Goal: Information Seeking & Learning: Learn about a topic

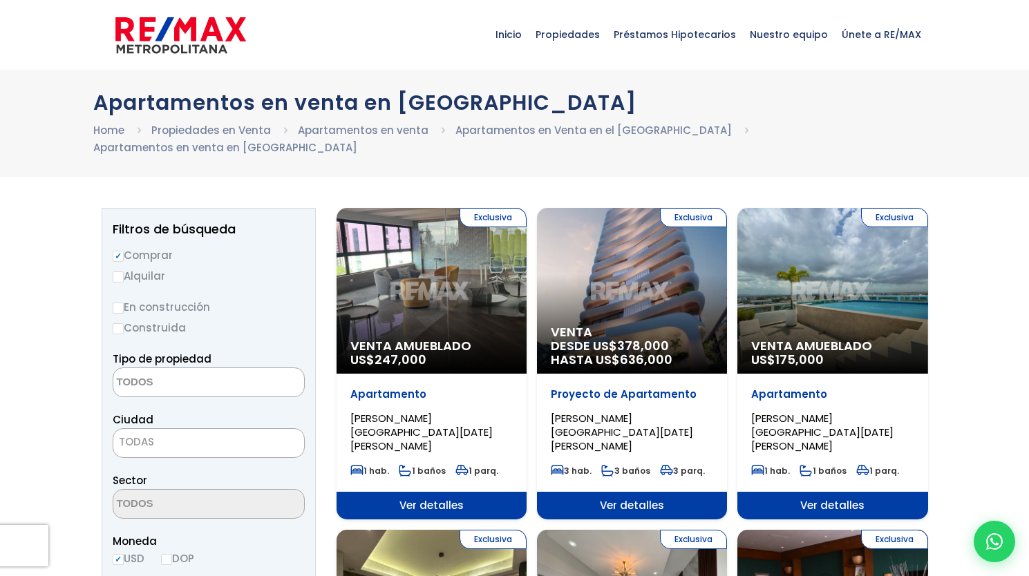
select select
click at [117, 303] on input "En construcción" at bounding box center [118, 308] width 11 height 11
radio input "true"
click at [144, 435] on span "TODAS" at bounding box center [136, 442] width 35 height 15
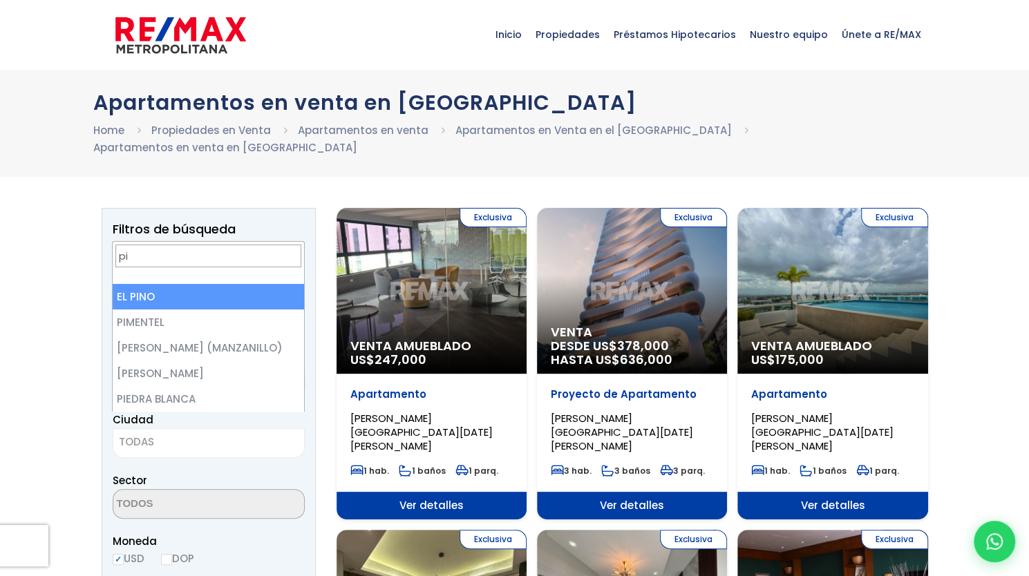
type input "p"
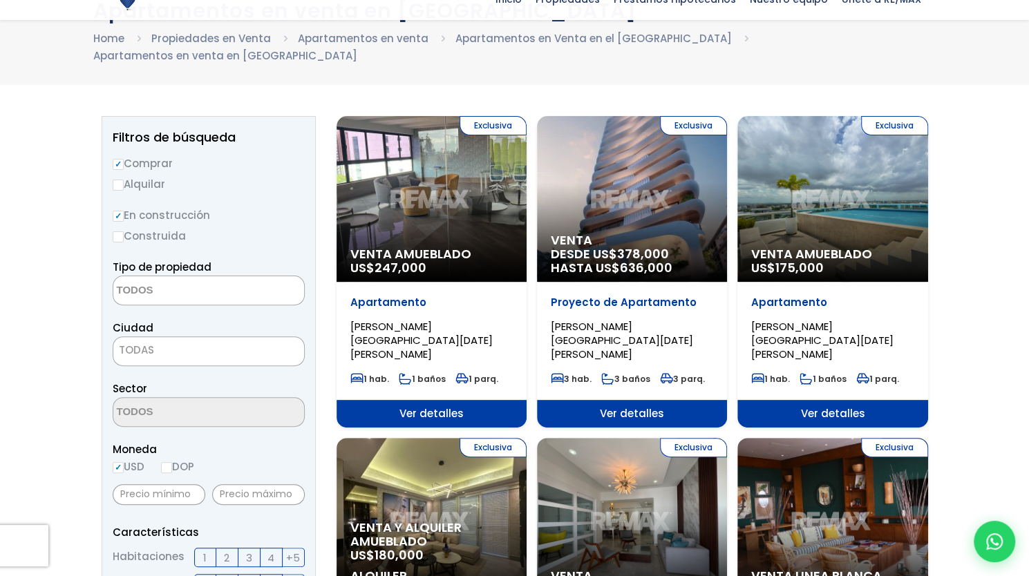
scroll to position [94, 0]
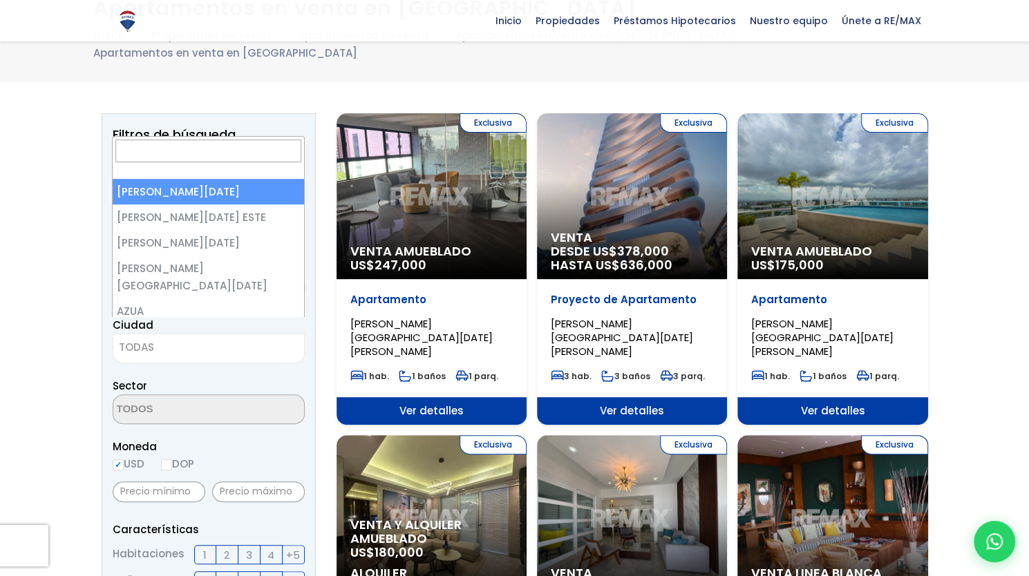
click at [147, 340] on span "TODAS" at bounding box center [136, 347] width 35 height 15
select select "1"
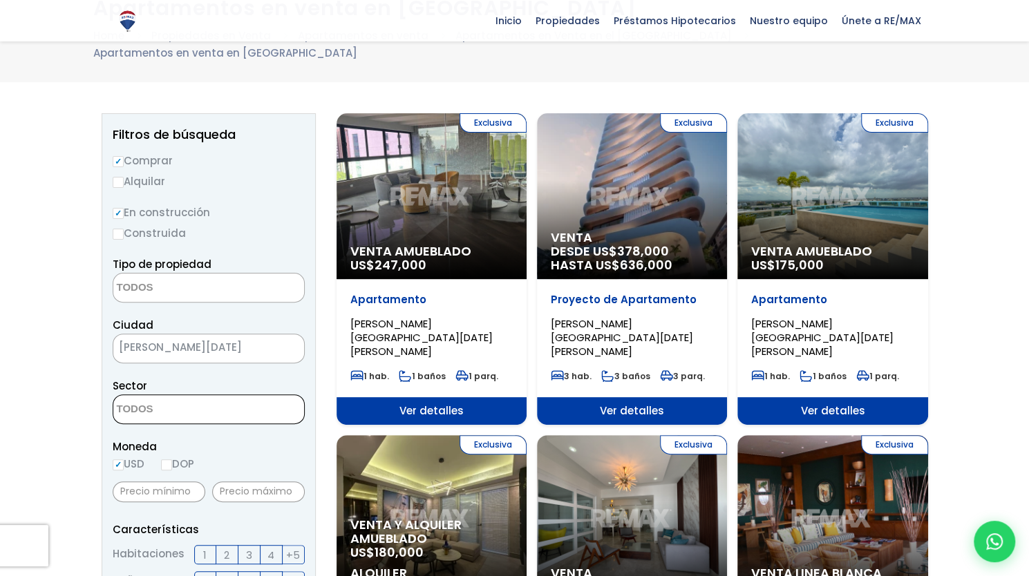
click at [158, 396] on textarea "Search" at bounding box center [180, 410] width 134 height 30
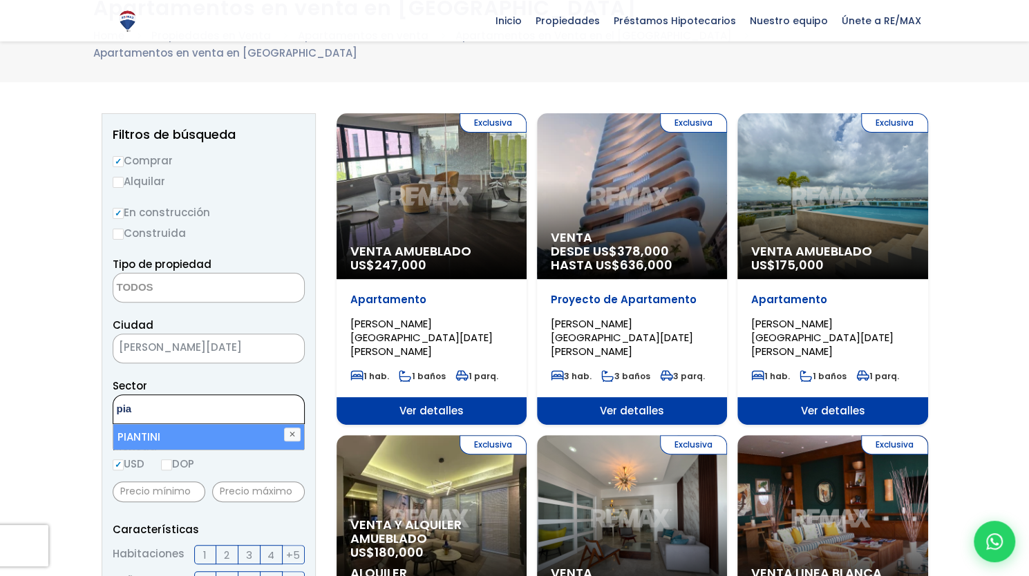
type textarea "pia"
click at [143, 424] on li "PIANTINI" at bounding box center [208, 437] width 191 height 26
select select "156"
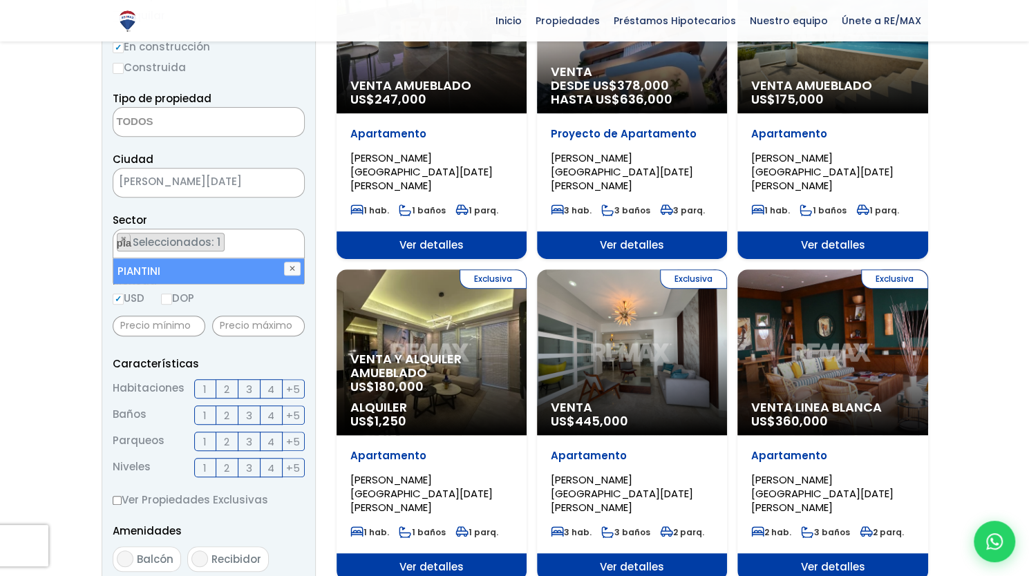
scroll to position [263, 0]
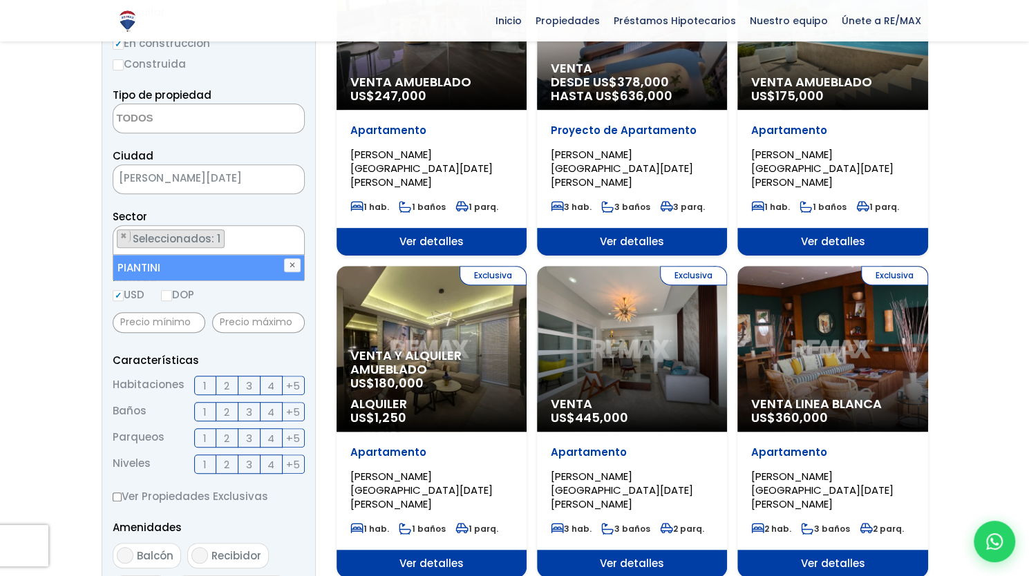
click at [243, 376] on label "3" at bounding box center [249, 385] width 22 height 19
click at [0, 0] on input "3" at bounding box center [0, 0] width 0 height 0
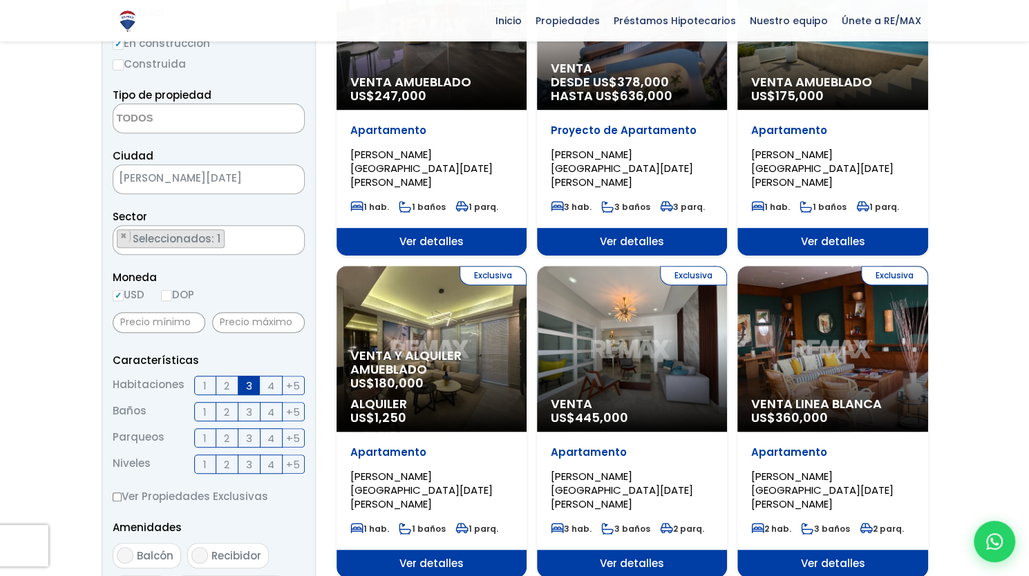
click at [229, 404] on span "2" at bounding box center [227, 412] width 6 height 17
click at [0, 0] on input "2" at bounding box center [0, 0] width 0 height 0
click at [227, 430] on span "2" at bounding box center [227, 438] width 6 height 17
click at [0, 0] on input "2" at bounding box center [0, 0] width 0 height 0
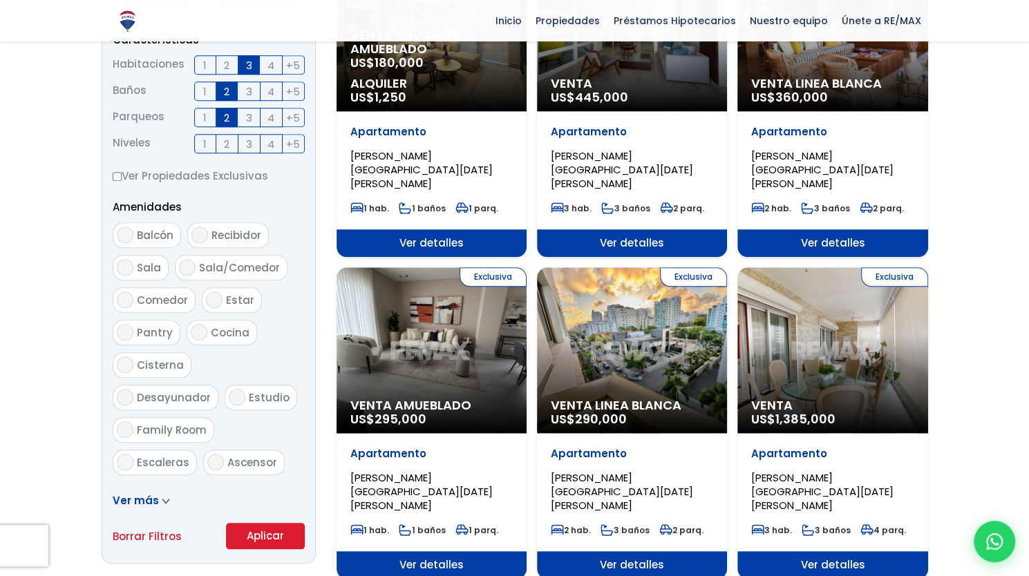
scroll to position [585, 0]
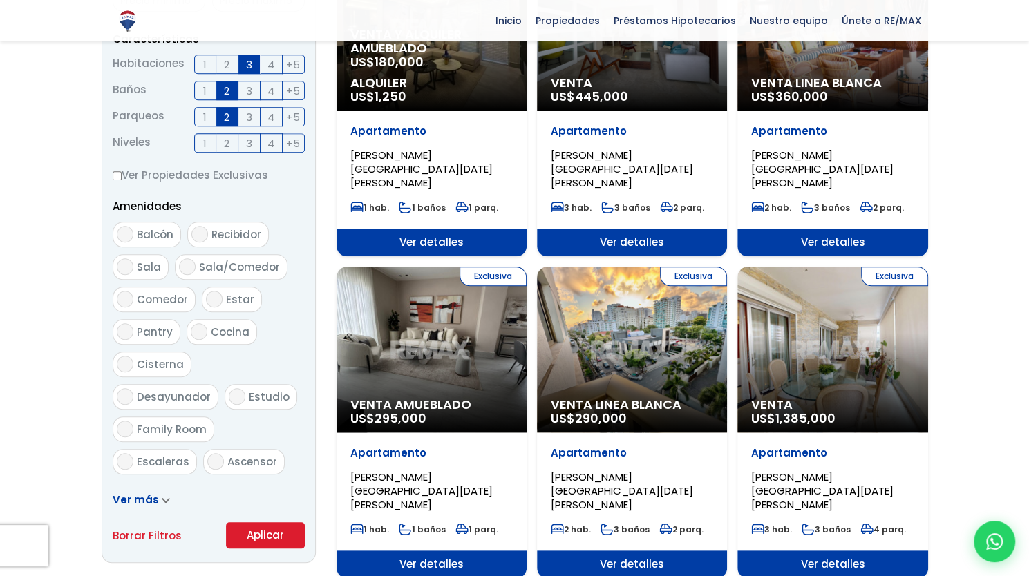
click at [252, 522] on button "Aplicar" at bounding box center [265, 535] width 79 height 26
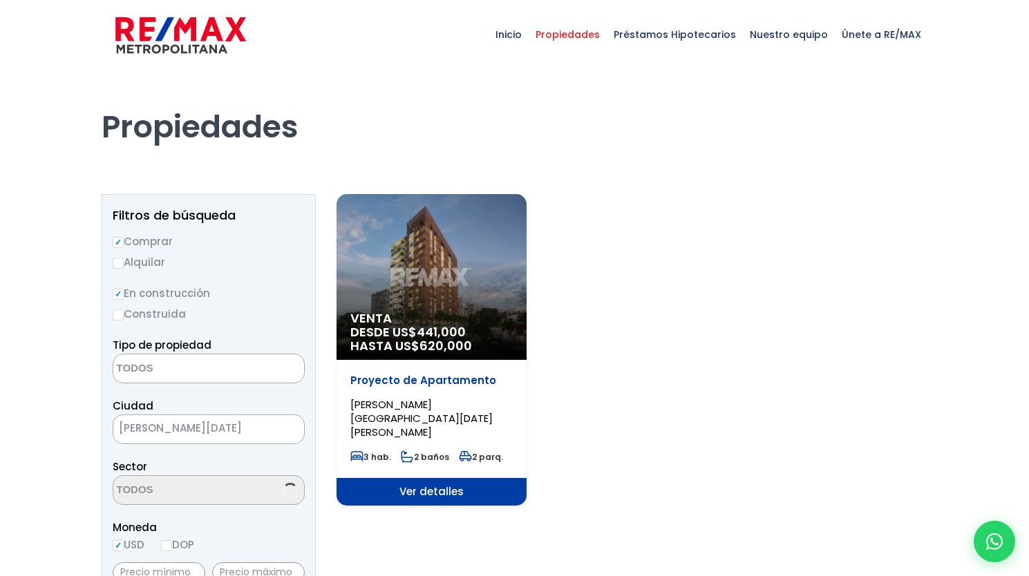
select select
select select "156"
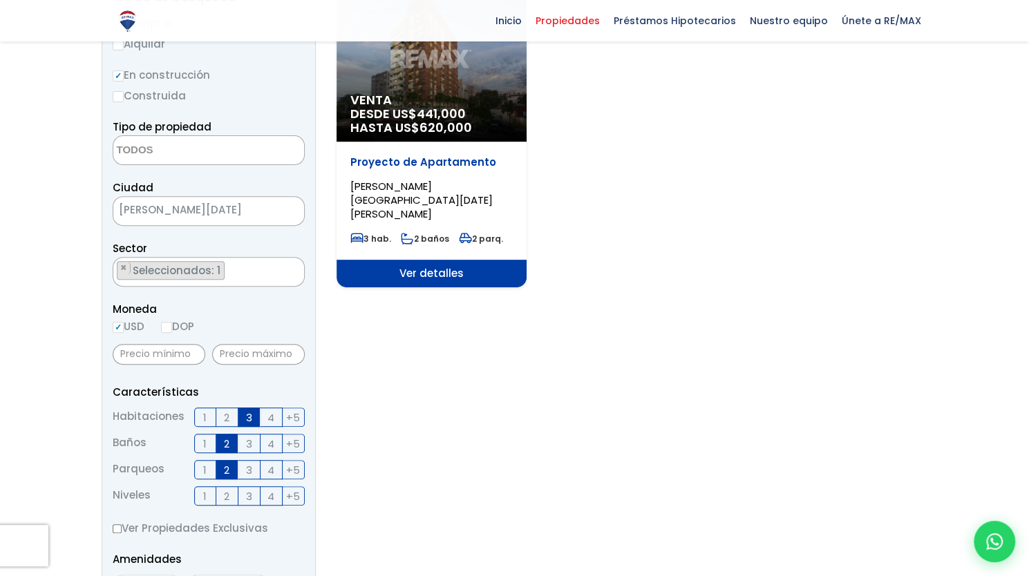
scroll to position [227, 0]
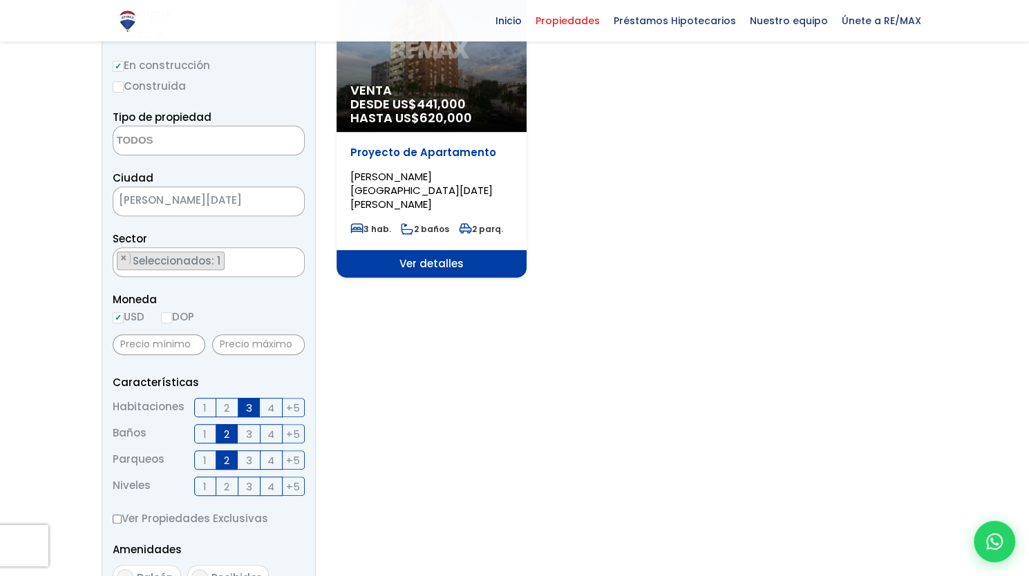
click at [229, 406] on label "2" at bounding box center [227, 407] width 22 height 19
click at [0, 0] on input "2" at bounding box center [0, 0] width 0 height 0
click at [247, 406] on span "3" at bounding box center [249, 407] width 6 height 17
click at [0, 0] on input "3" at bounding box center [0, 0] width 0 height 0
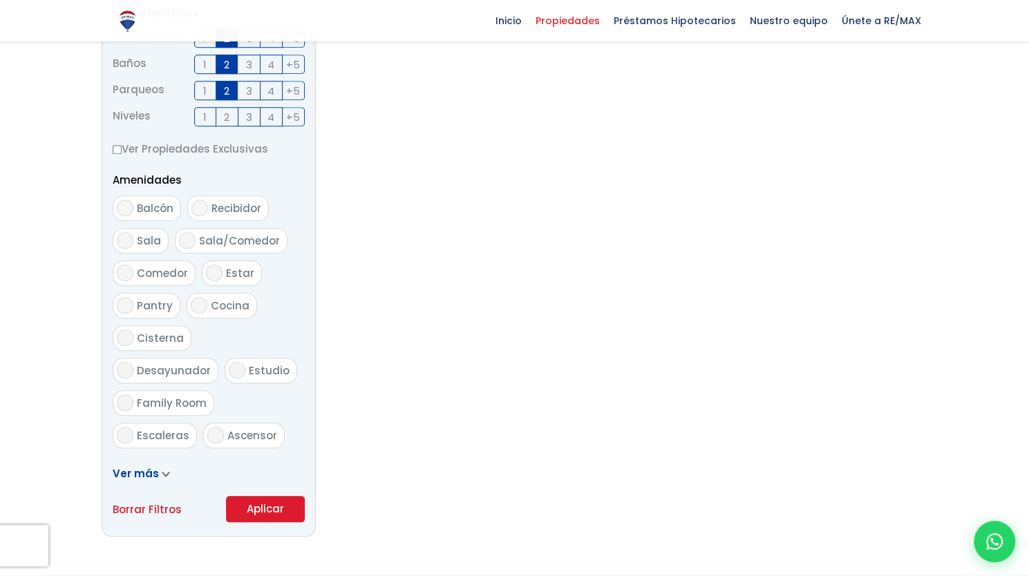
scroll to position [598, 0]
click at [162, 471] on icon at bounding box center [166, 474] width 8 height 6
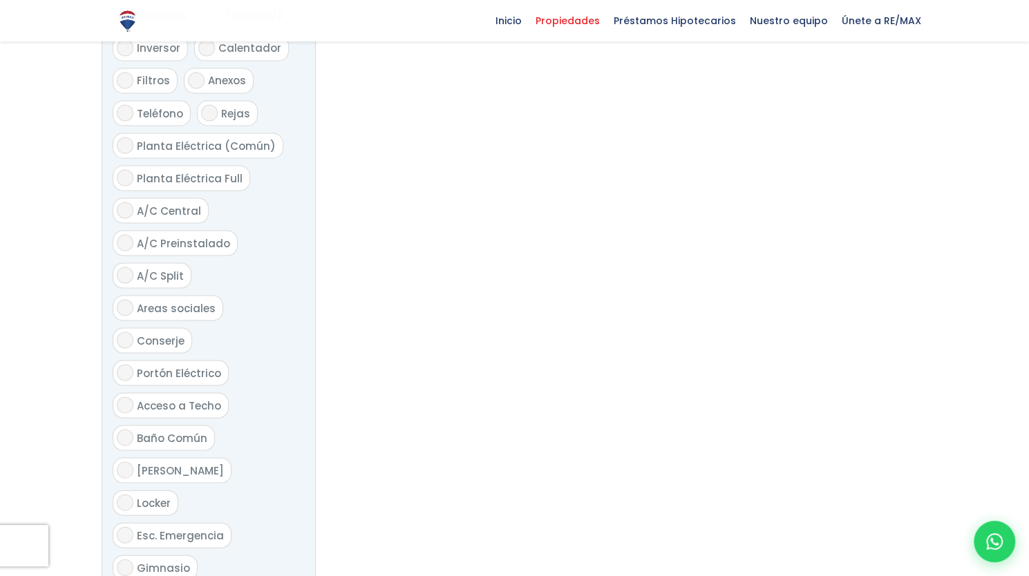
scroll to position [1440, 0]
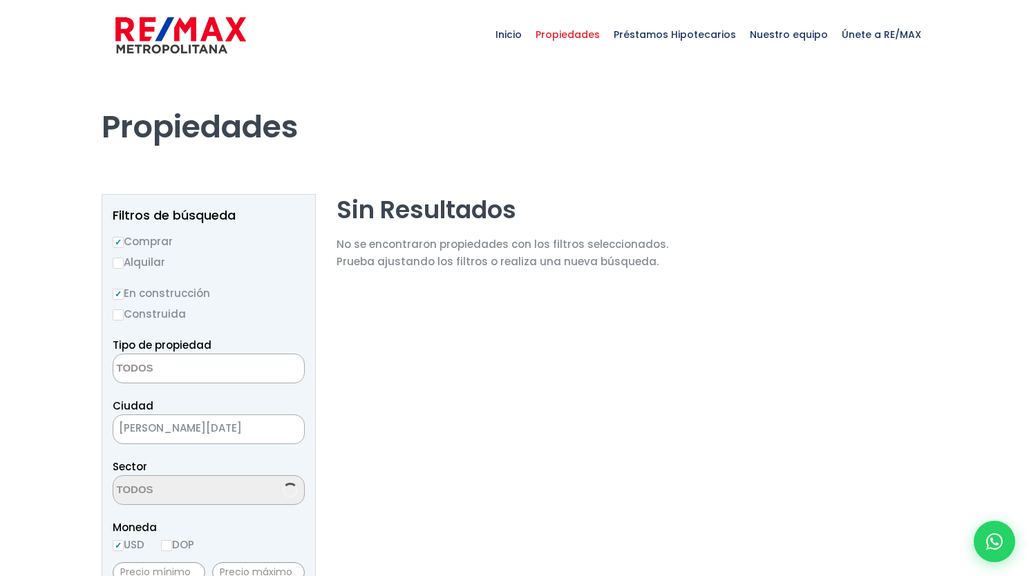
select select
select select "156"
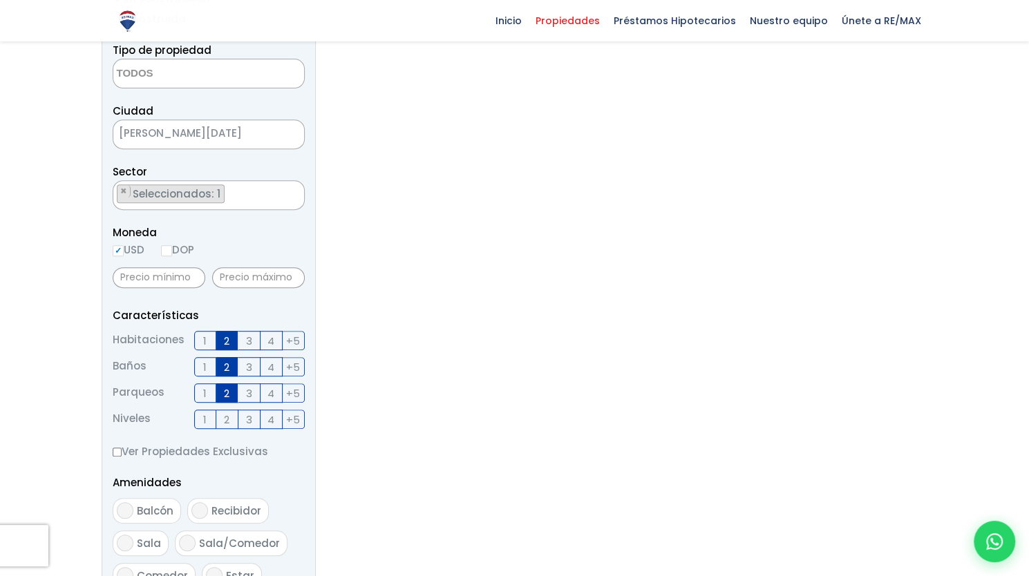
scroll to position [295, 0]
click at [227, 390] on span "2" at bounding box center [227, 392] width 6 height 17
click at [0, 0] on input "2" at bounding box center [0, 0] width 0 height 0
click at [225, 363] on span "2" at bounding box center [227, 366] width 6 height 17
click at [0, 0] on input "2" at bounding box center [0, 0] width 0 height 0
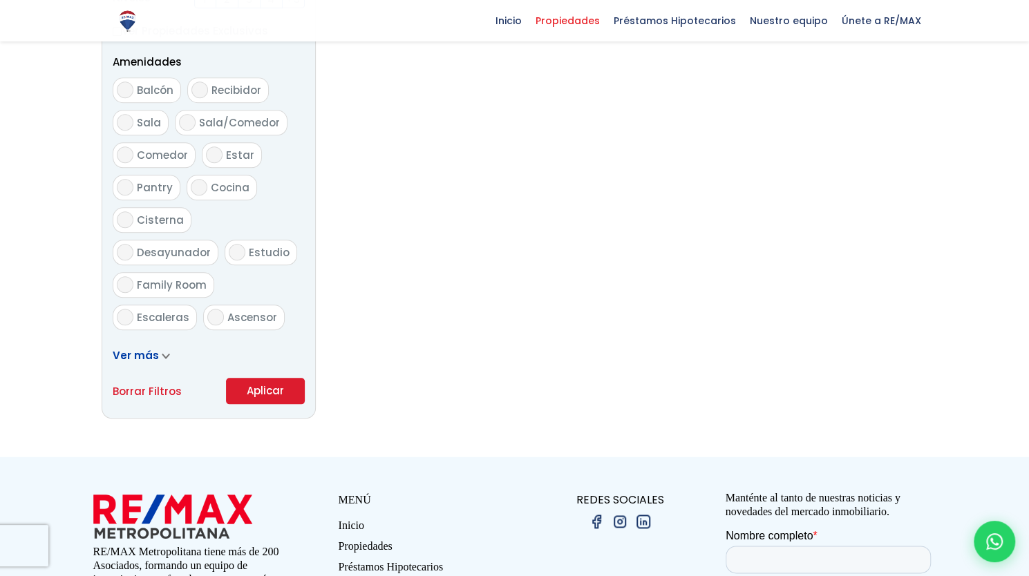
scroll to position [716, 0]
click at [275, 386] on button "Aplicar" at bounding box center [265, 390] width 79 height 26
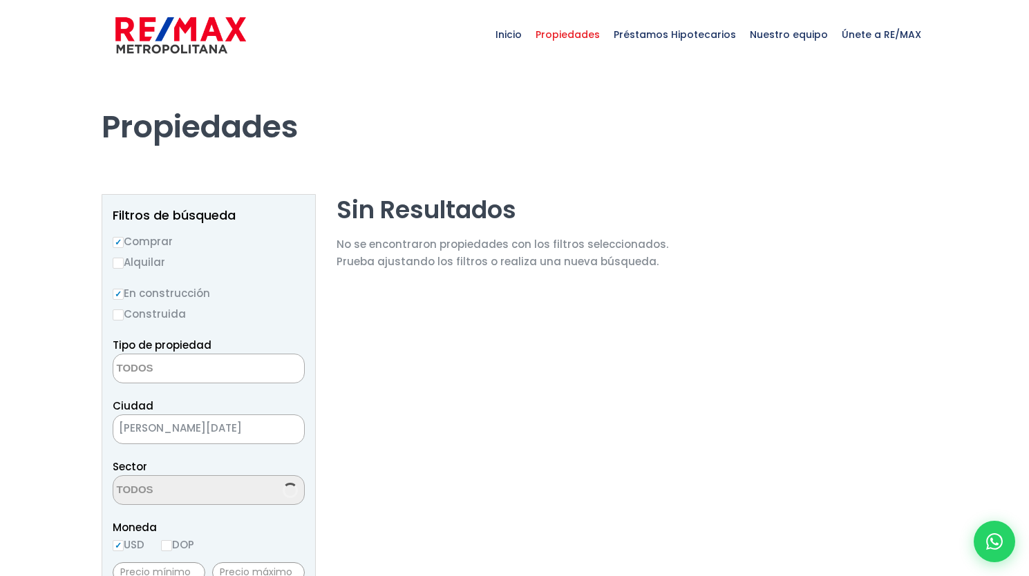
select select
select select "156"
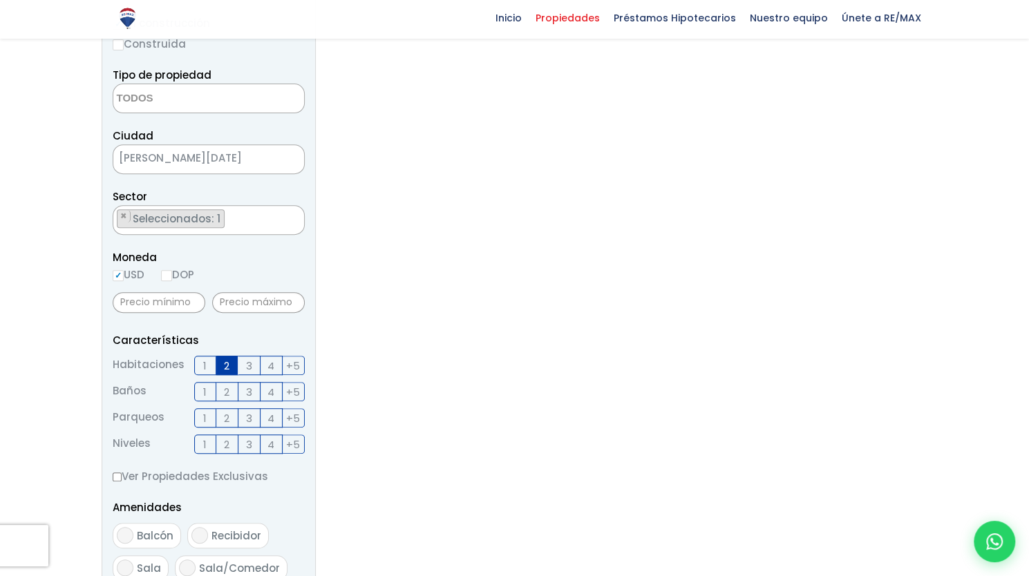
scroll to position [272, 0]
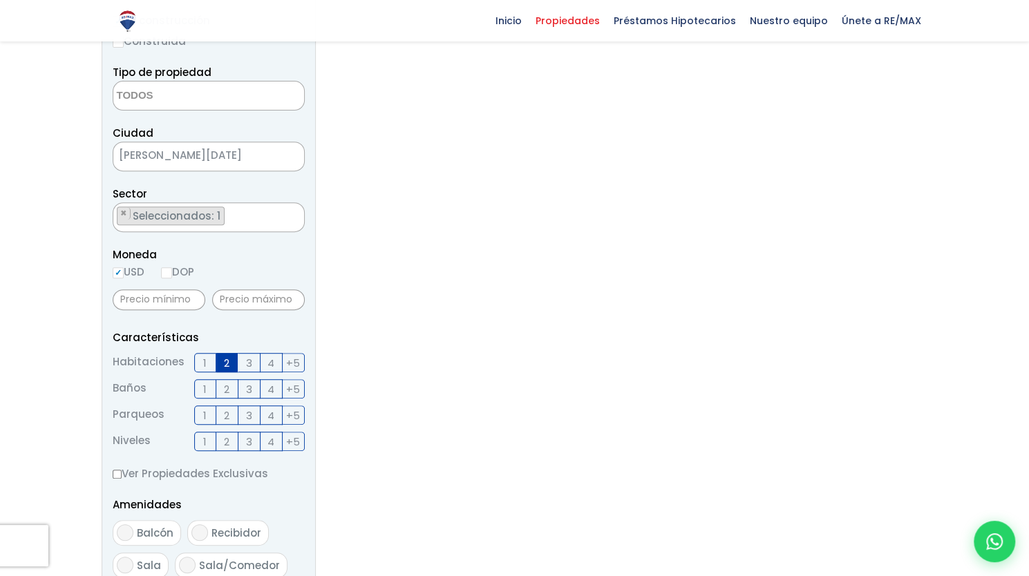
click at [229, 357] on span "2" at bounding box center [227, 363] width 6 height 17
click at [0, 0] on input "2" at bounding box center [0, 0] width 0 height 0
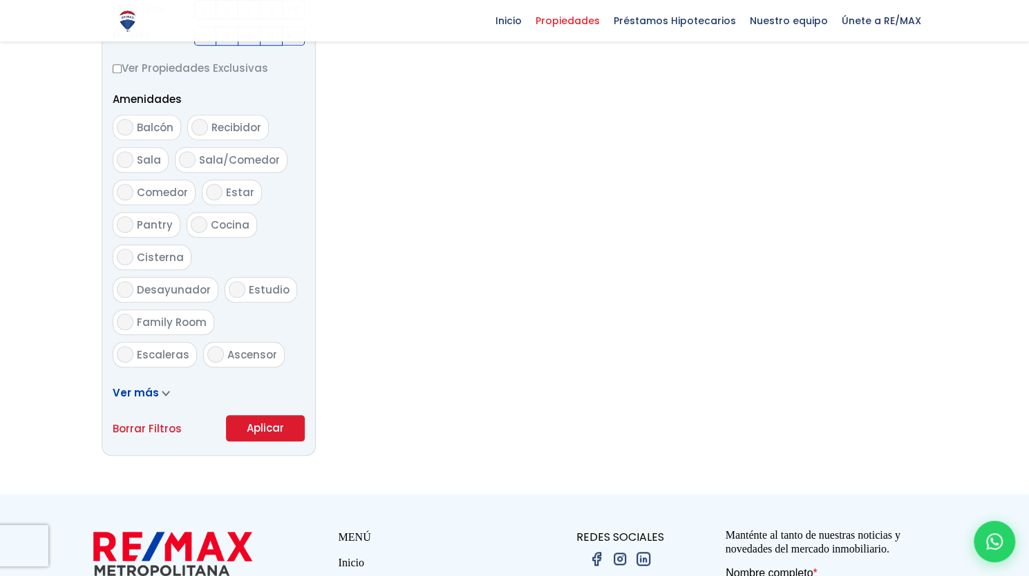
scroll to position [680, 0]
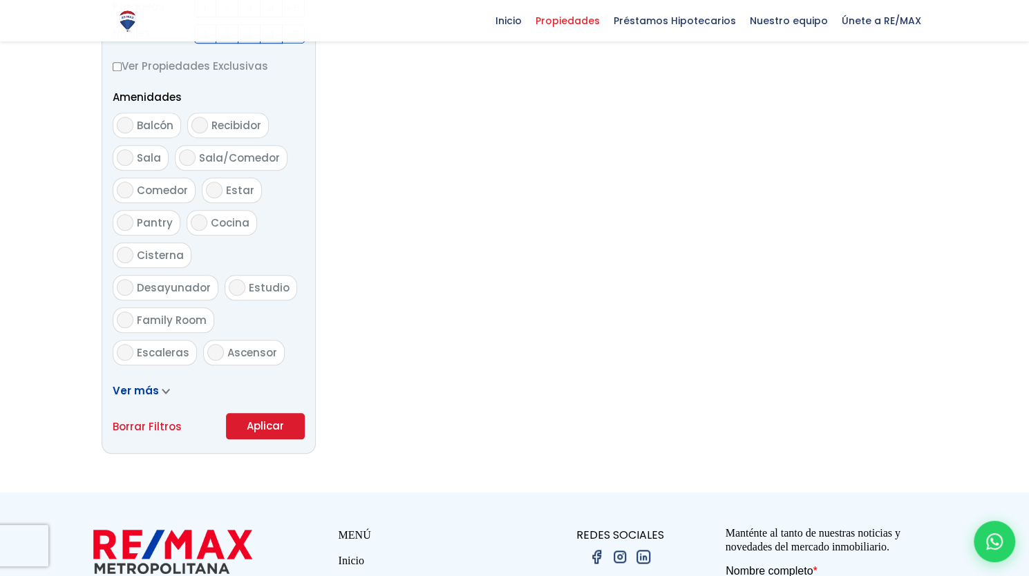
click at [263, 415] on button "Aplicar" at bounding box center [265, 426] width 79 height 26
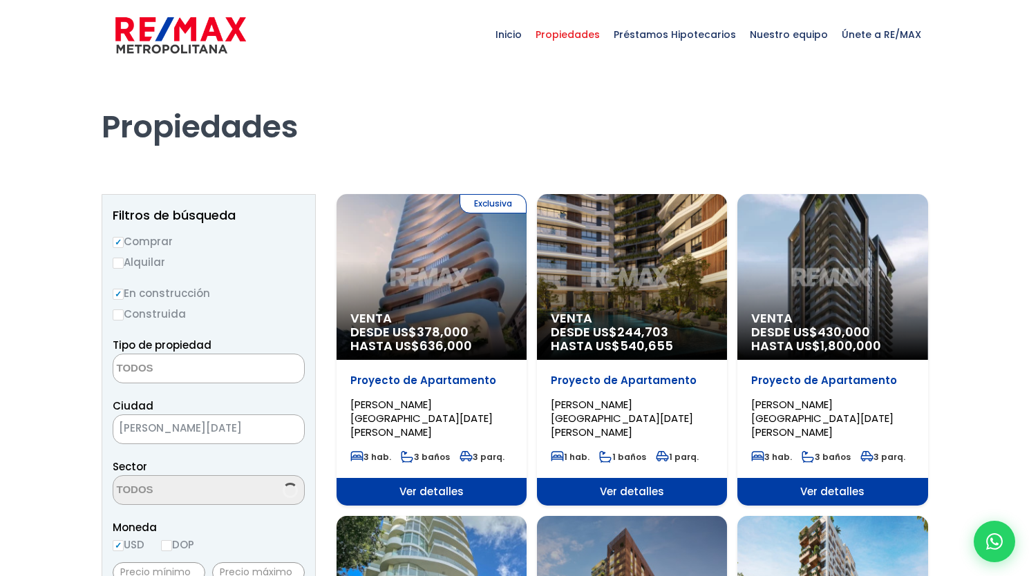
select select
select select "156"
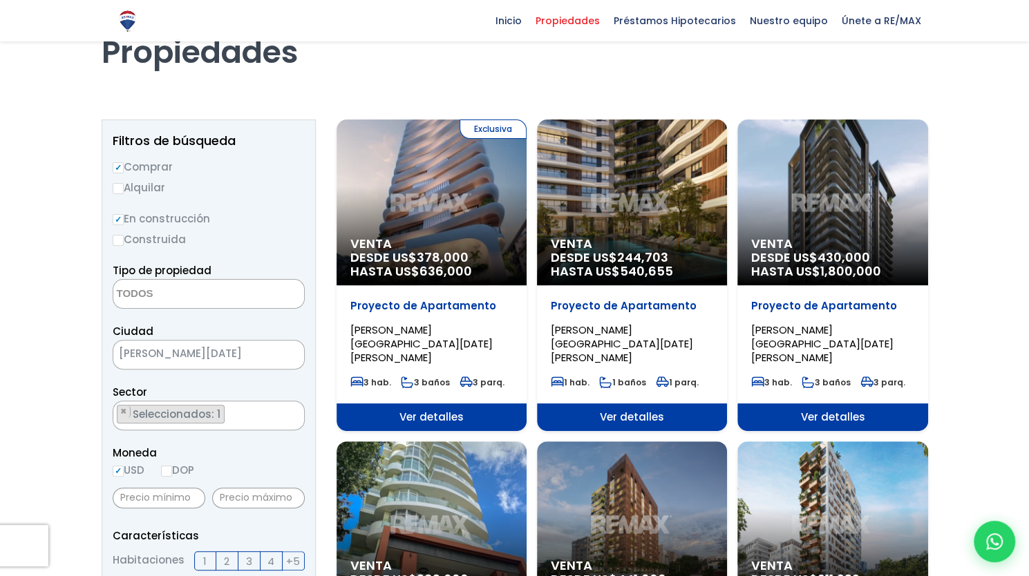
scroll to position [73, 0]
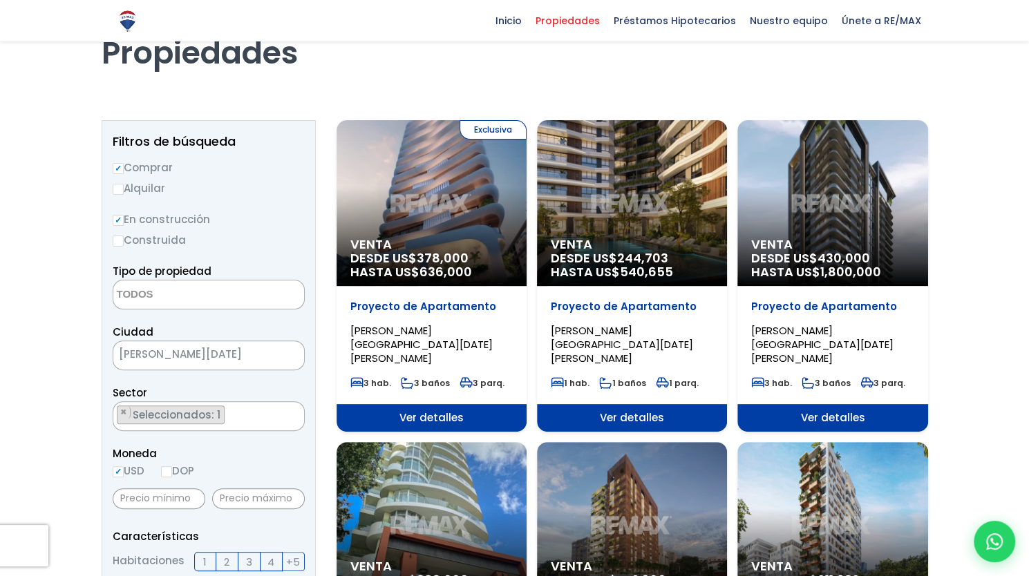
click at [585, 404] on span "Ver detalles" at bounding box center [632, 418] width 190 height 28
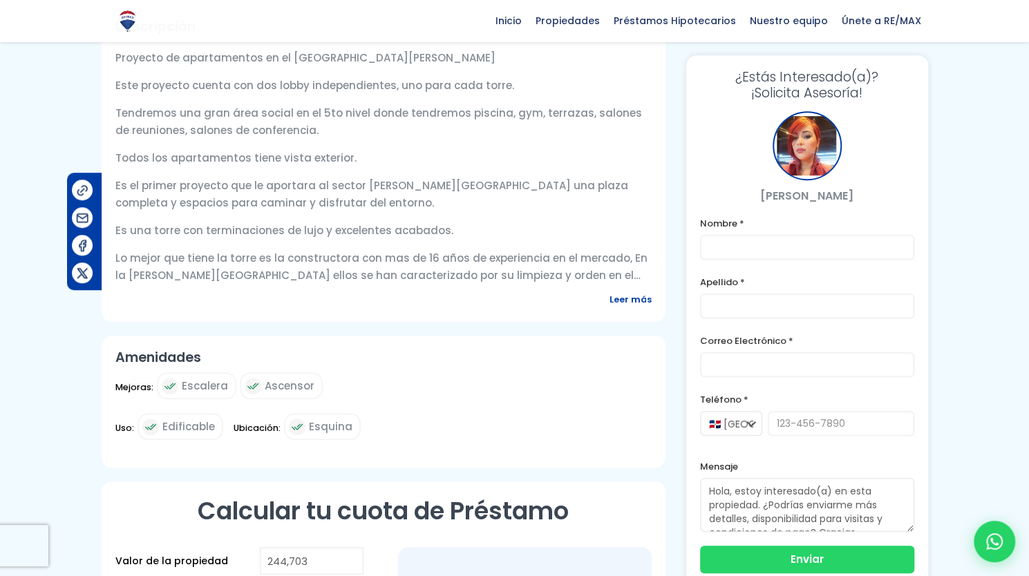
scroll to position [490, 0]
click at [616, 298] on span "Leer más" at bounding box center [631, 300] width 42 height 17
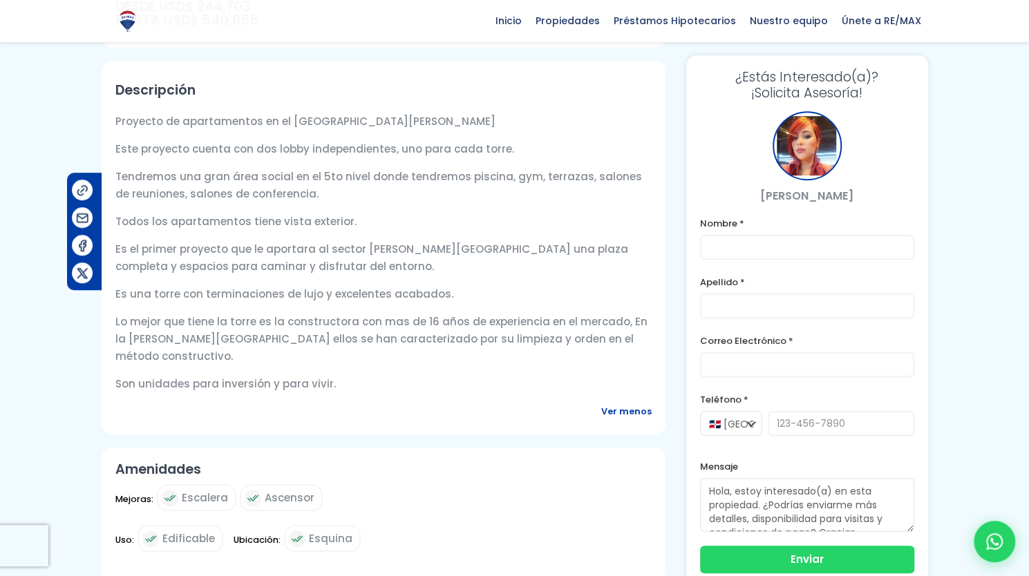
scroll to position [343, 0]
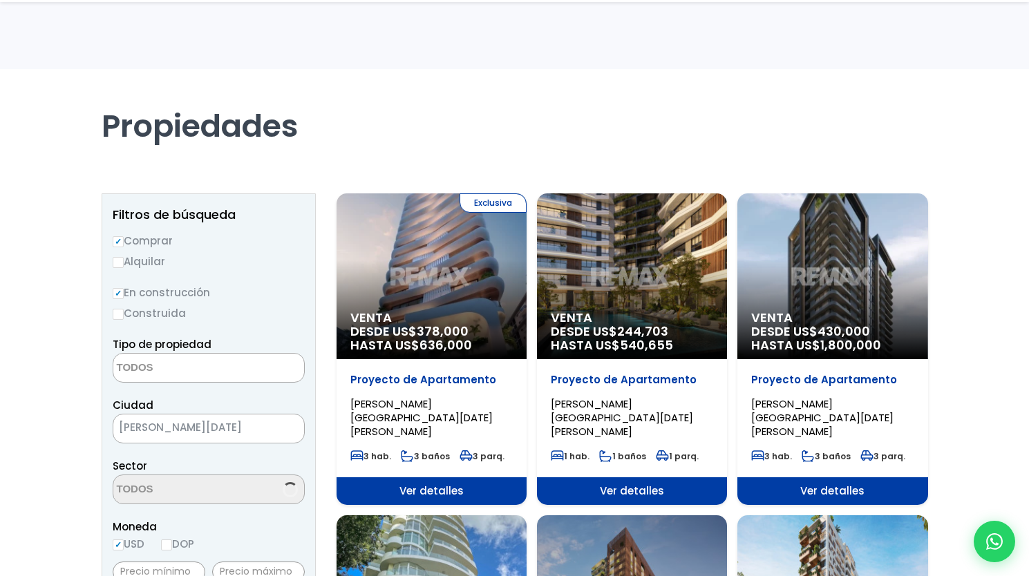
select select
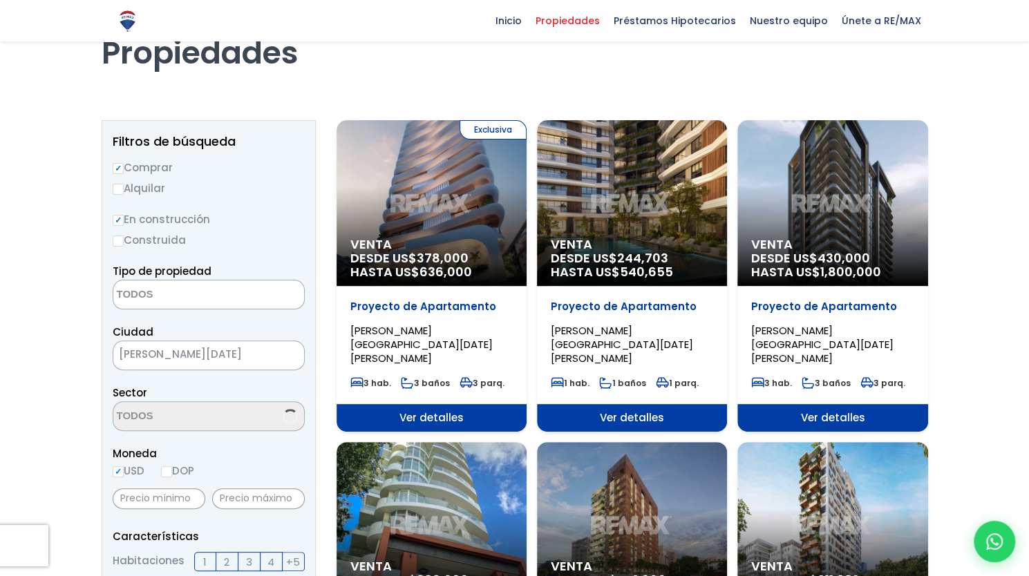
scroll to position [73, 0]
select select "156"
click at [424, 404] on span "Ver detalles" at bounding box center [432, 418] width 190 height 28
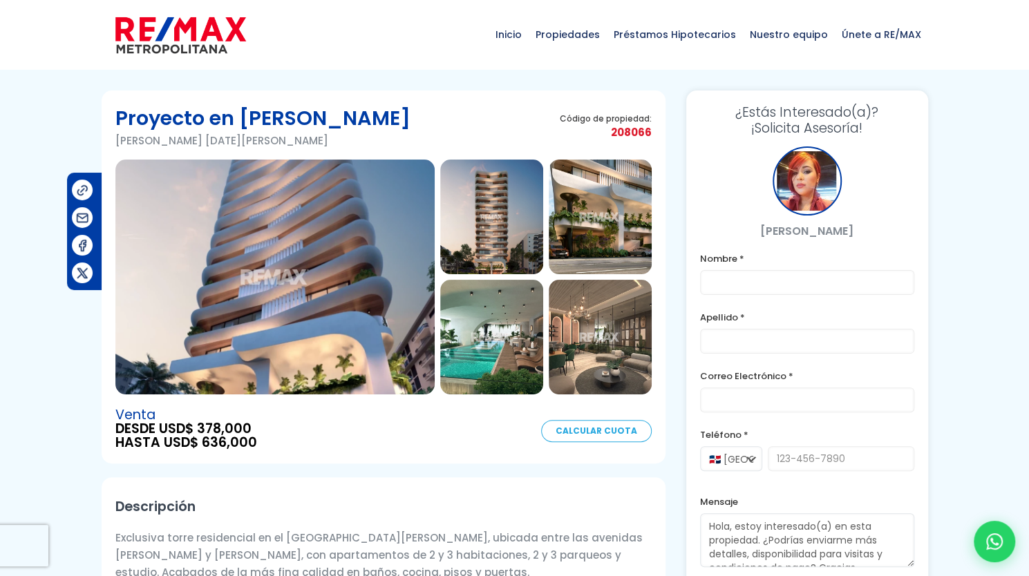
click at [376, 284] on img at bounding box center [274, 277] width 319 height 235
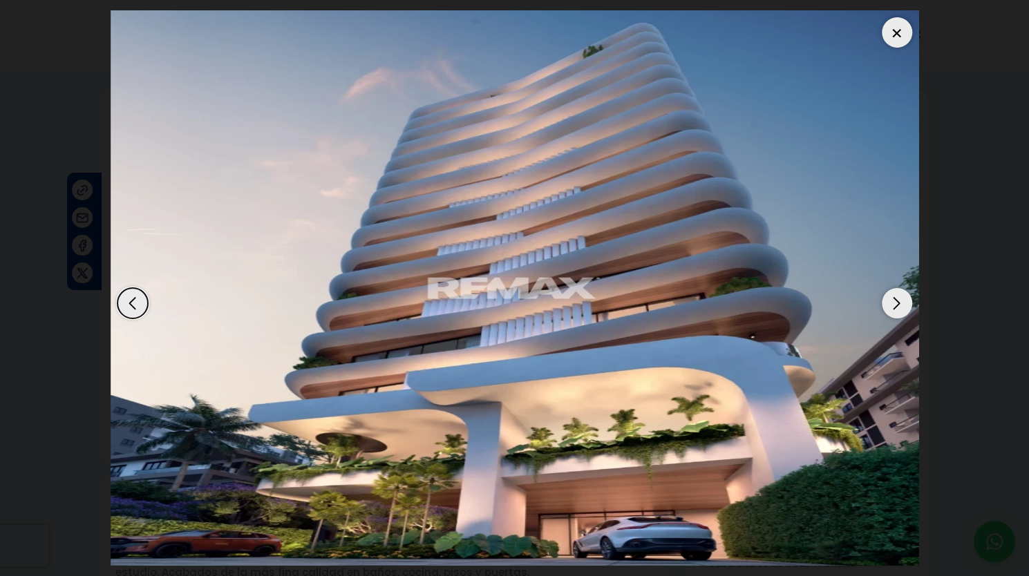
click at [893, 306] on div "Next slide" at bounding box center [897, 303] width 30 height 30
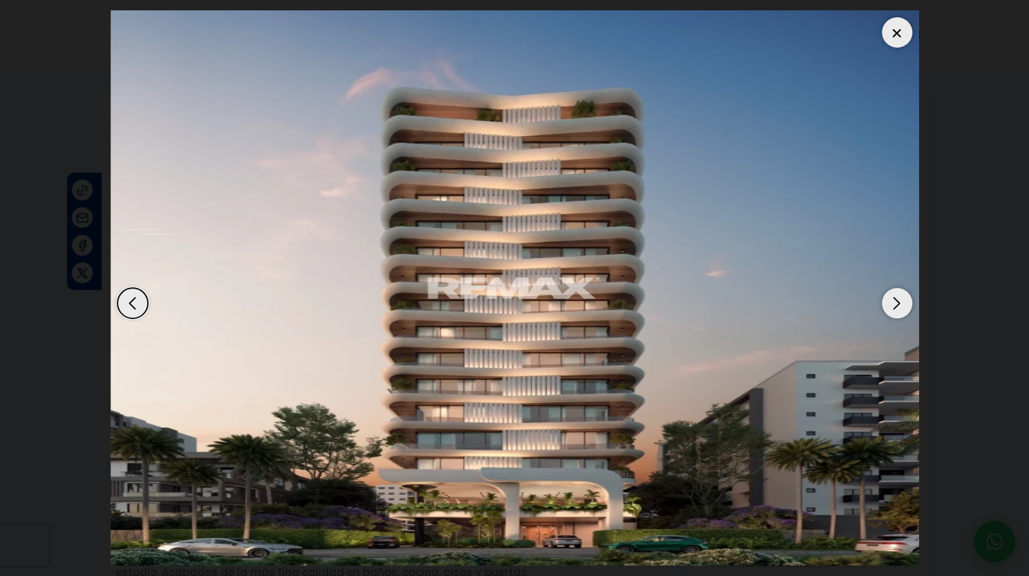
click at [893, 306] on div "Next slide" at bounding box center [897, 303] width 30 height 30
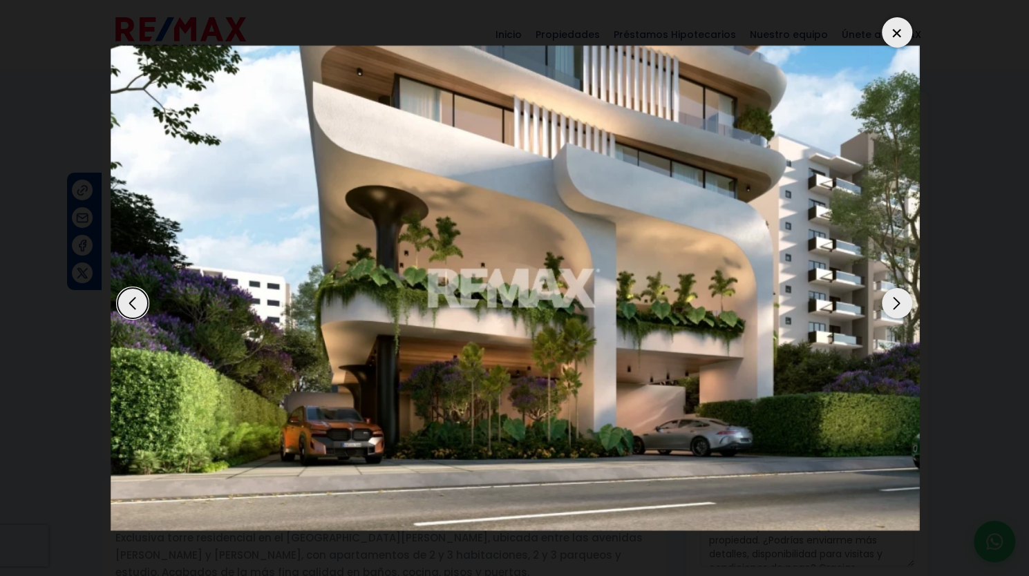
click at [893, 306] on div "Next slide" at bounding box center [897, 303] width 30 height 30
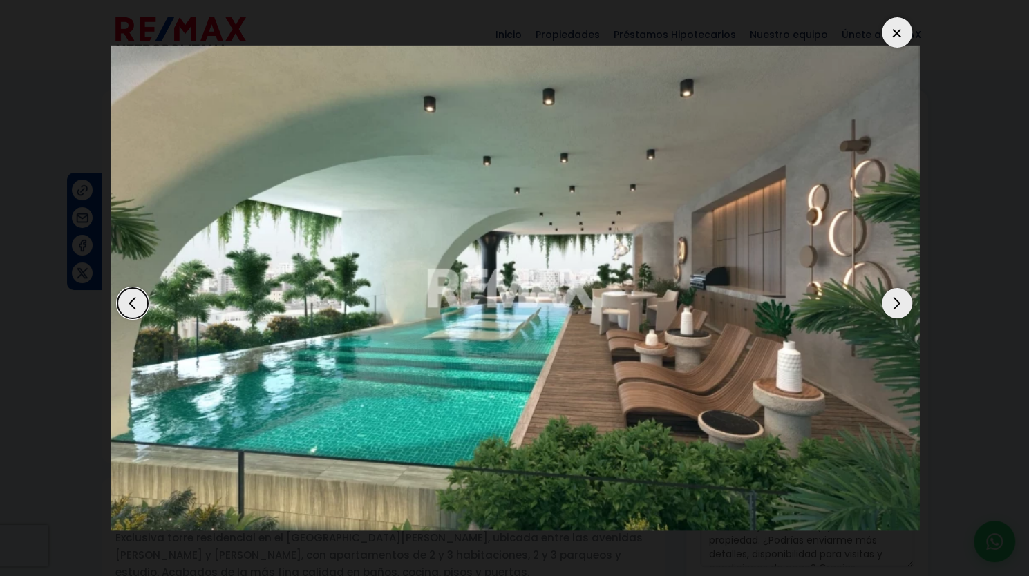
click at [893, 306] on div "Next slide" at bounding box center [897, 303] width 30 height 30
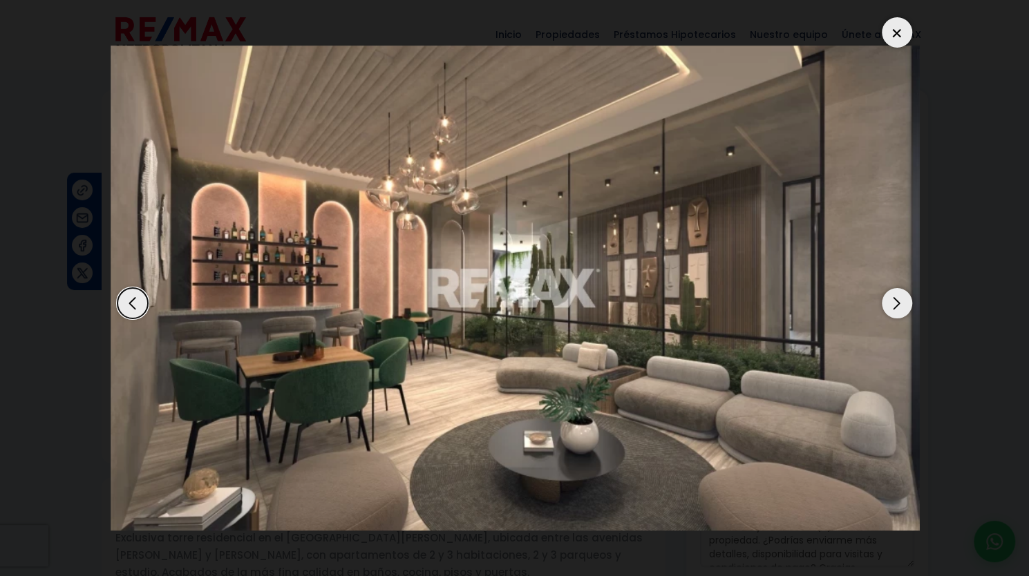
click at [893, 306] on div "Next slide" at bounding box center [897, 303] width 30 height 30
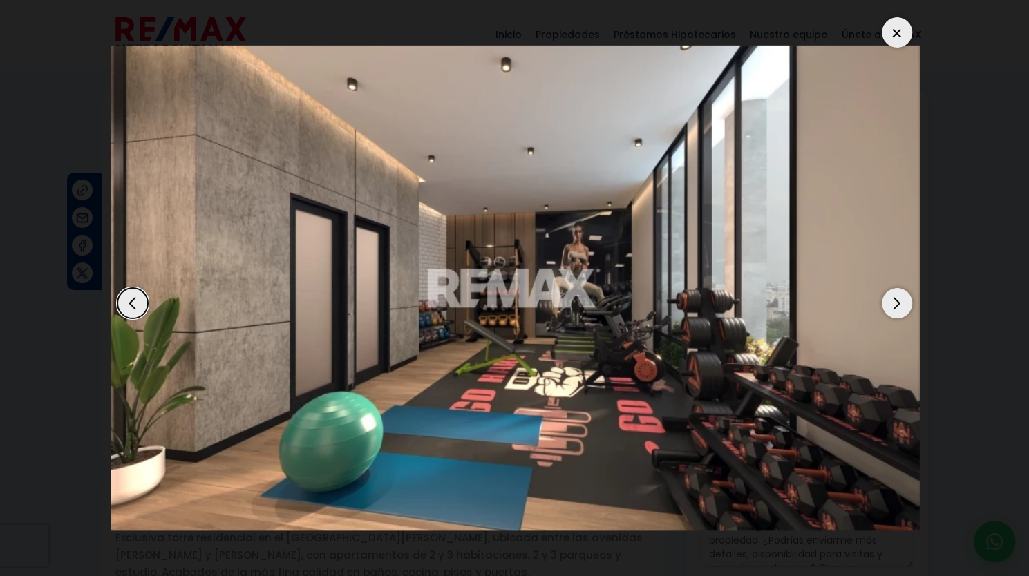
click at [893, 306] on div "Next slide" at bounding box center [897, 303] width 30 height 30
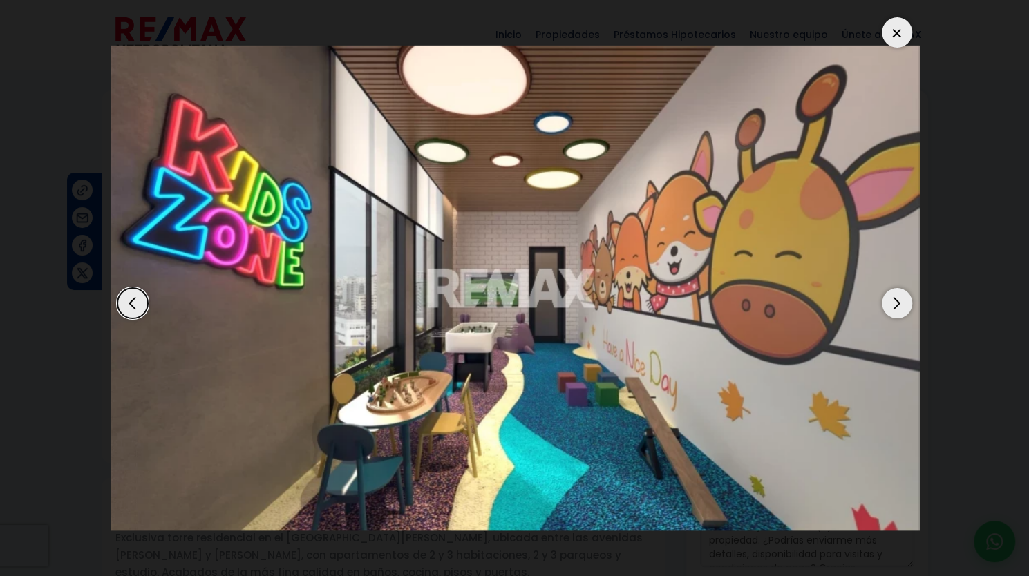
click at [893, 306] on div "Next slide" at bounding box center [897, 303] width 30 height 30
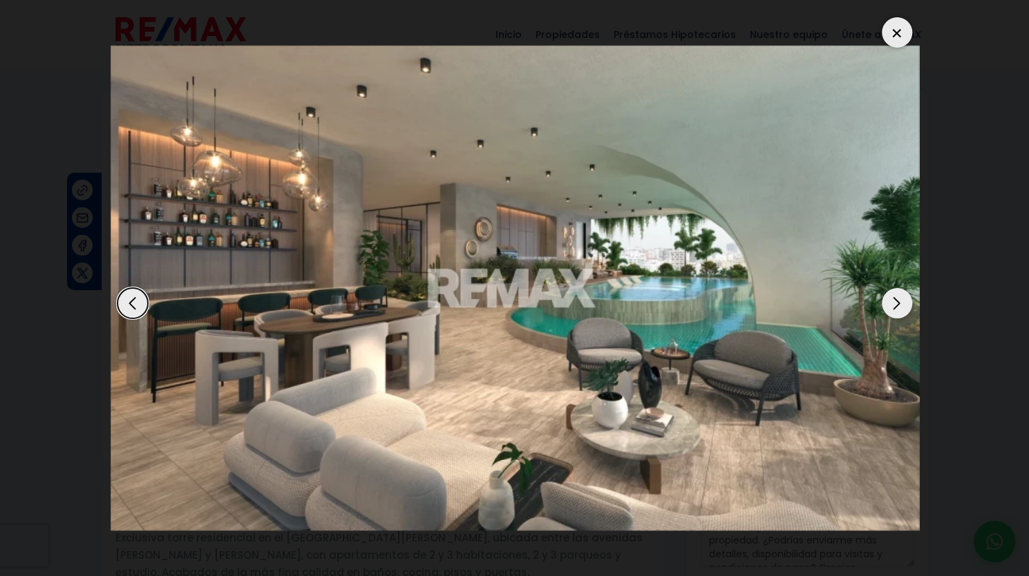
click at [893, 306] on div "Next slide" at bounding box center [897, 303] width 30 height 30
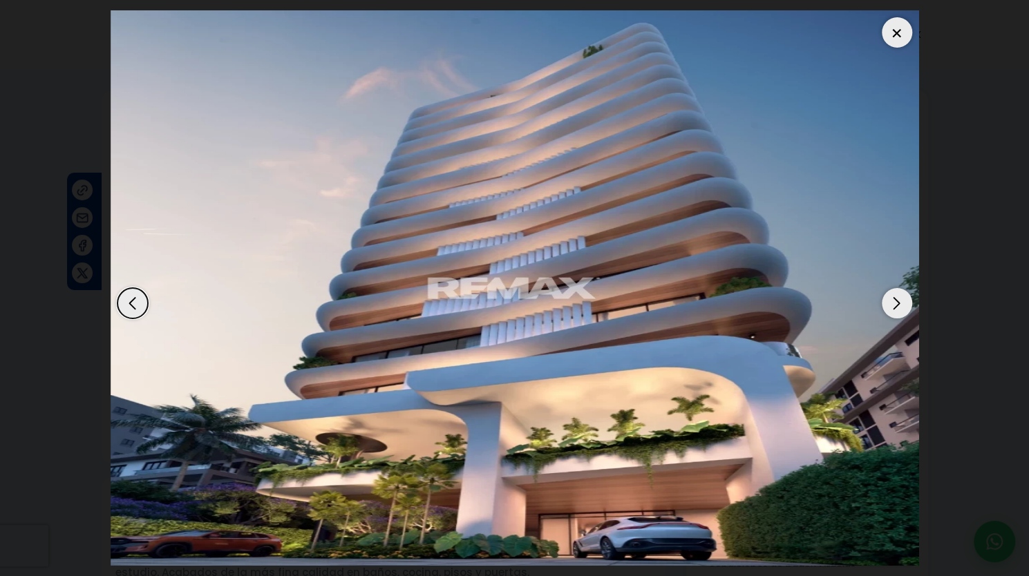
click at [893, 306] on div "Next slide" at bounding box center [897, 303] width 30 height 30
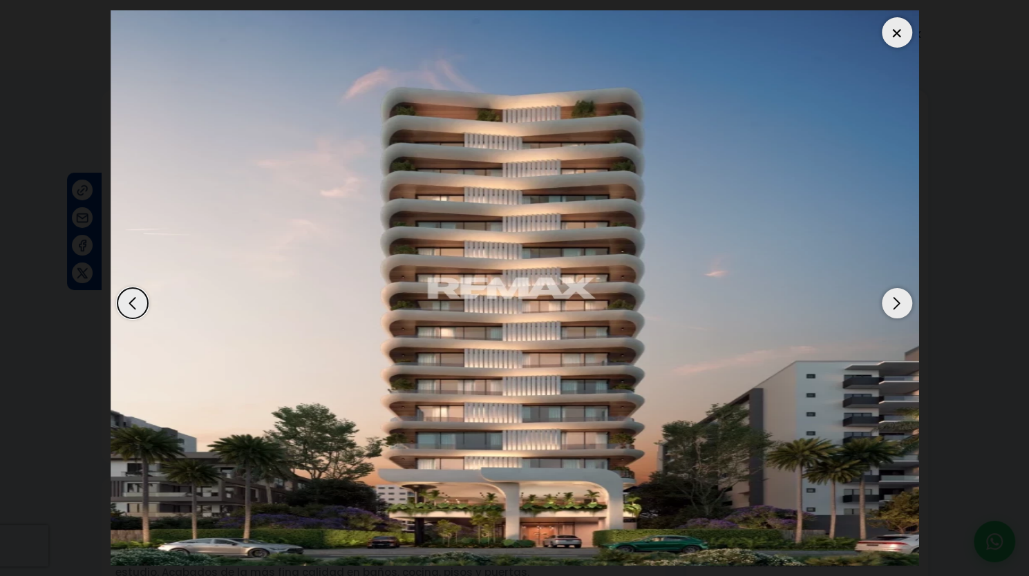
click at [893, 306] on div "Next slide" at bounding box center [897, 303] width 30 height 30
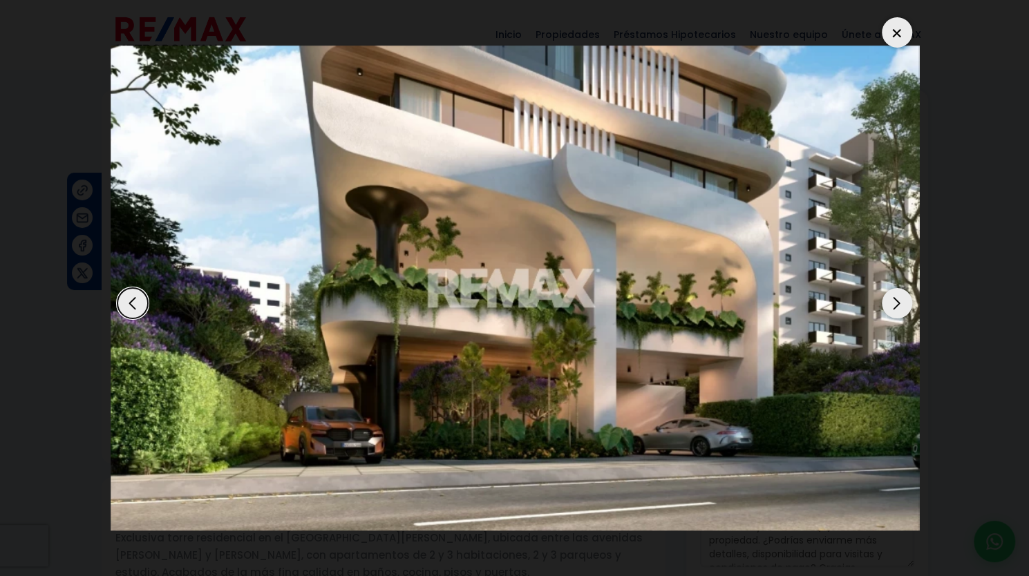
click at [893, 306] on div "Next slide" at bounding box center [897, 303] width 30 height 30
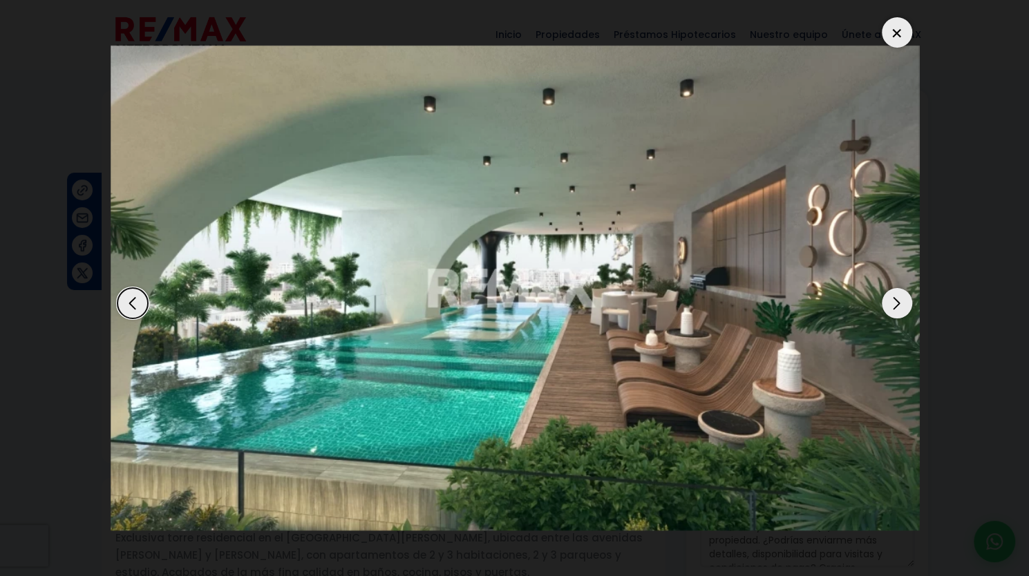
click at [893, 306] on div "Next slide" at bounding box center [897, 303] width 30 height 30
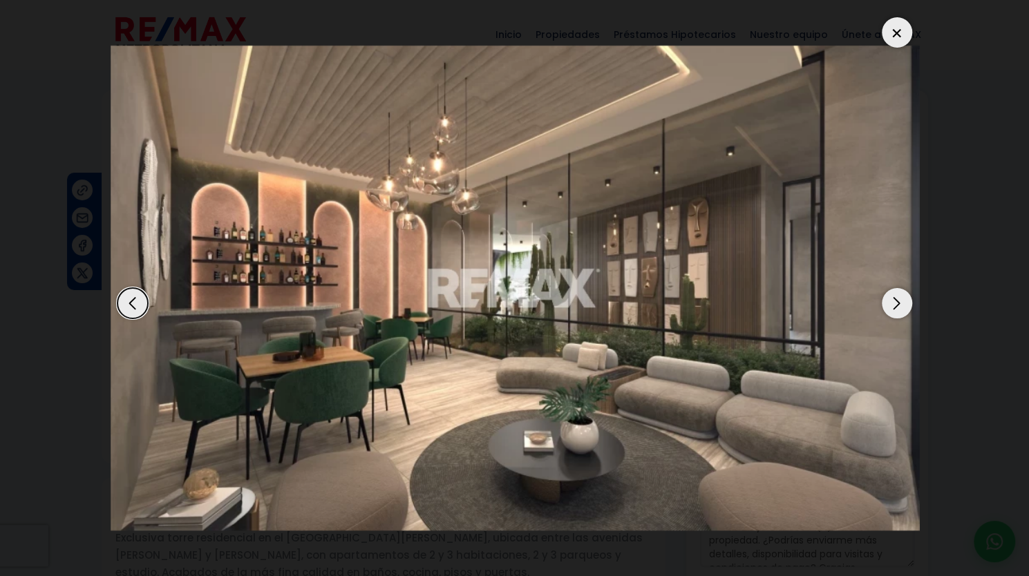
click at [896, 37] on div at bounding box center [897, 32] width 30 height 30
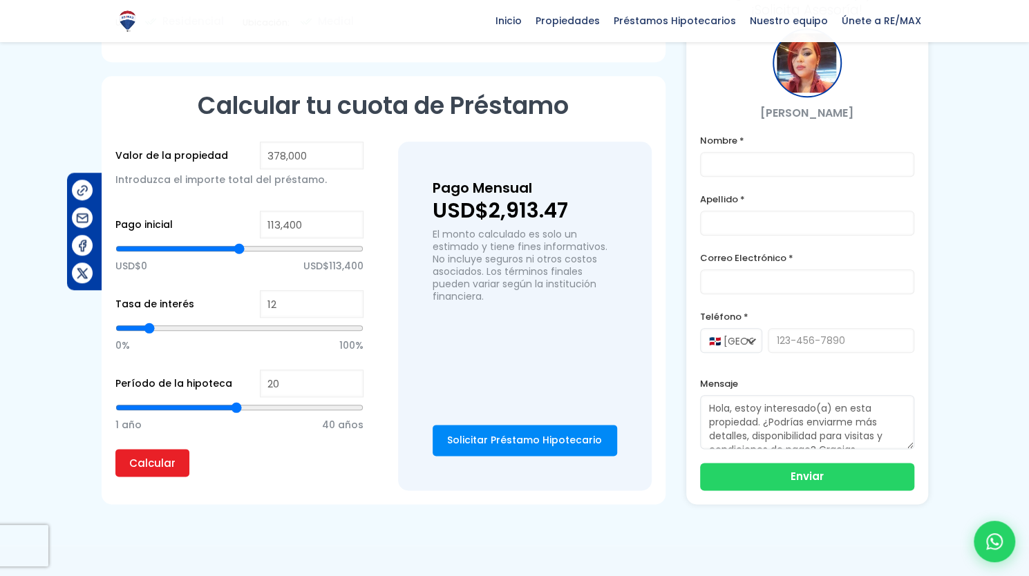
scroll to position [734, 0]
type input "277,103"
type input "277103"
click at [294, 245] on input "range" at bounding box center [239, 248] width 248 height 14
type input "242,603"
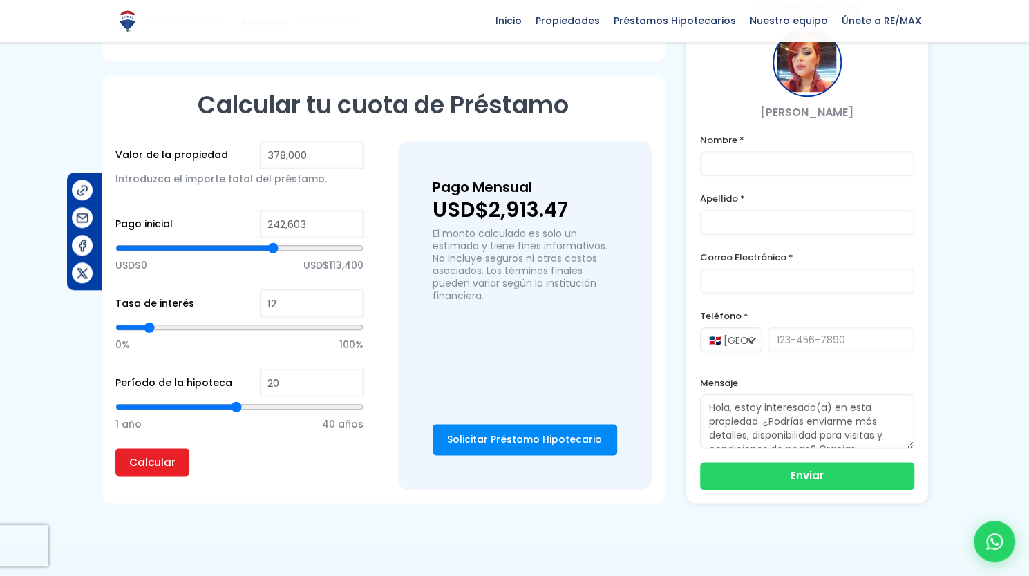
type input "242603"
click at [272, 244] on input "range" at bounding box center [239, 248] width 248 height 14
type input "220,581"
type input "220581"
click at [258, 247] on input "range" at bounding box center [239, 248] width 248 height 14
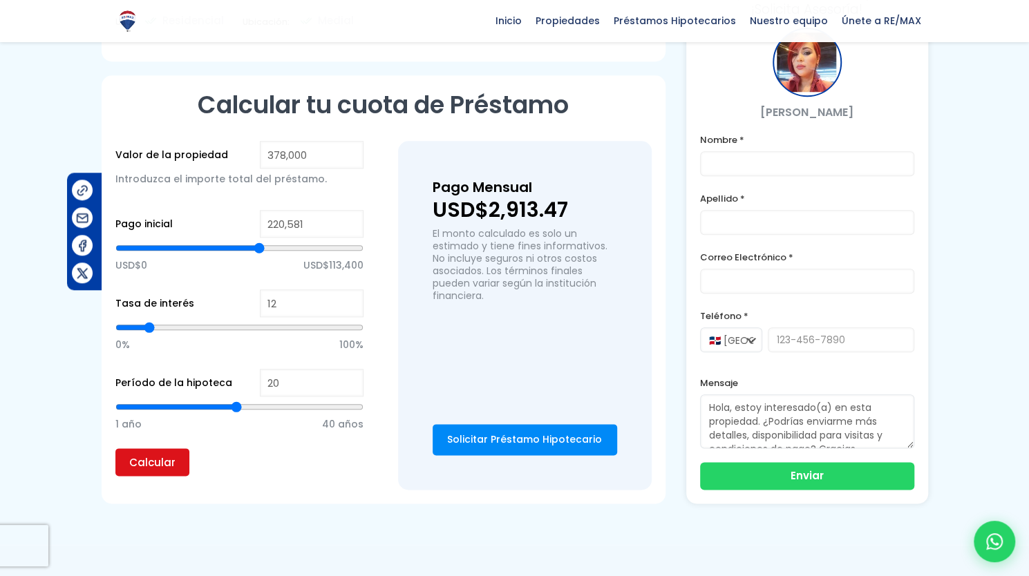
click at [162, 461] on input "Calcular" at bounding box center [152, 463] width 74 height 28
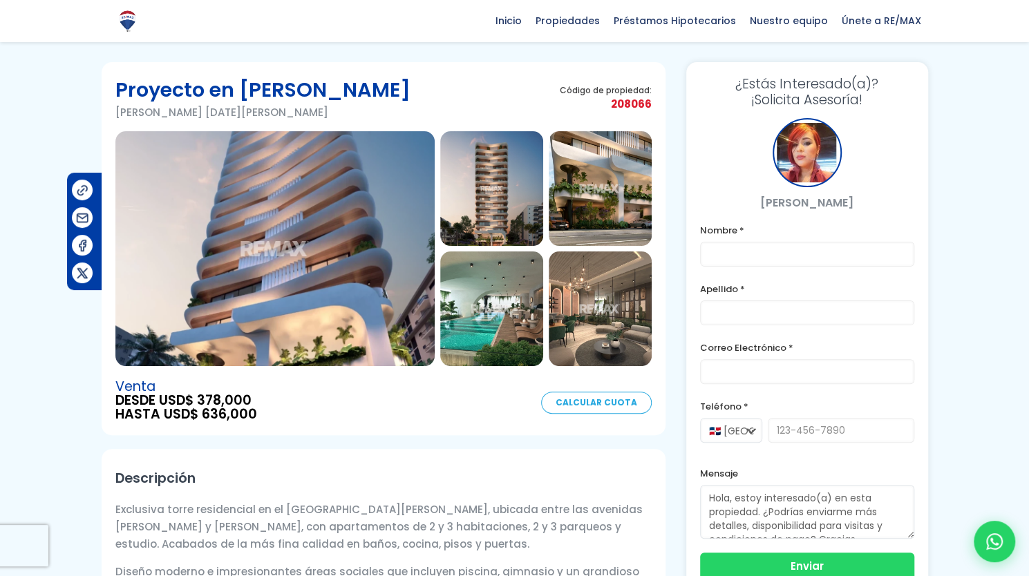
scroll to position [3, 0]
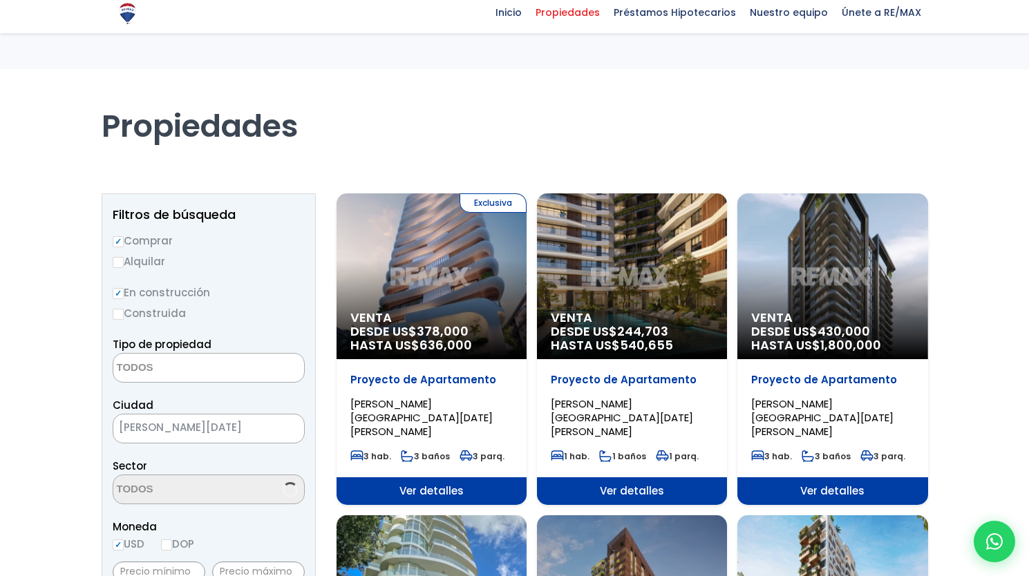
select select
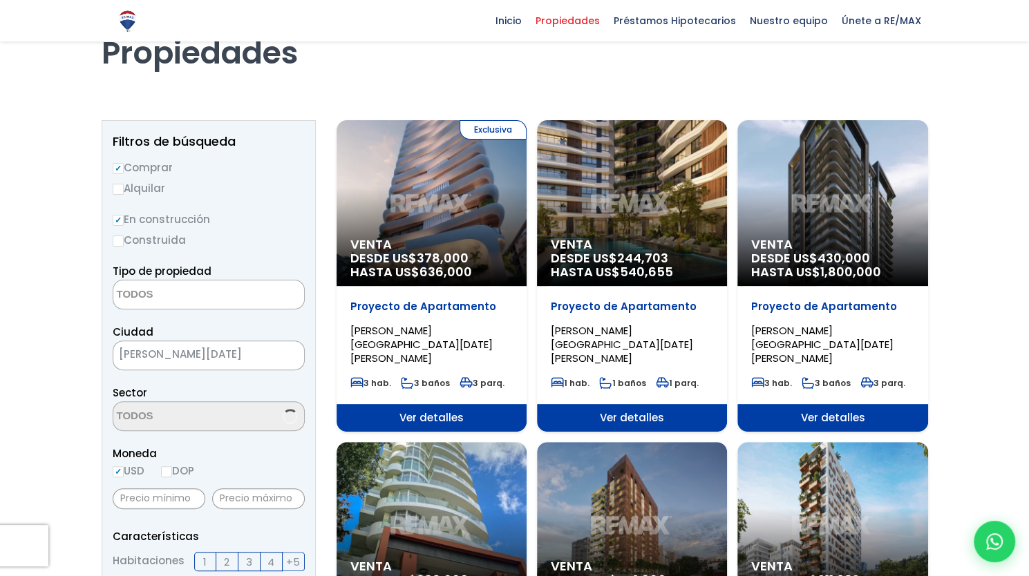
select select "156"
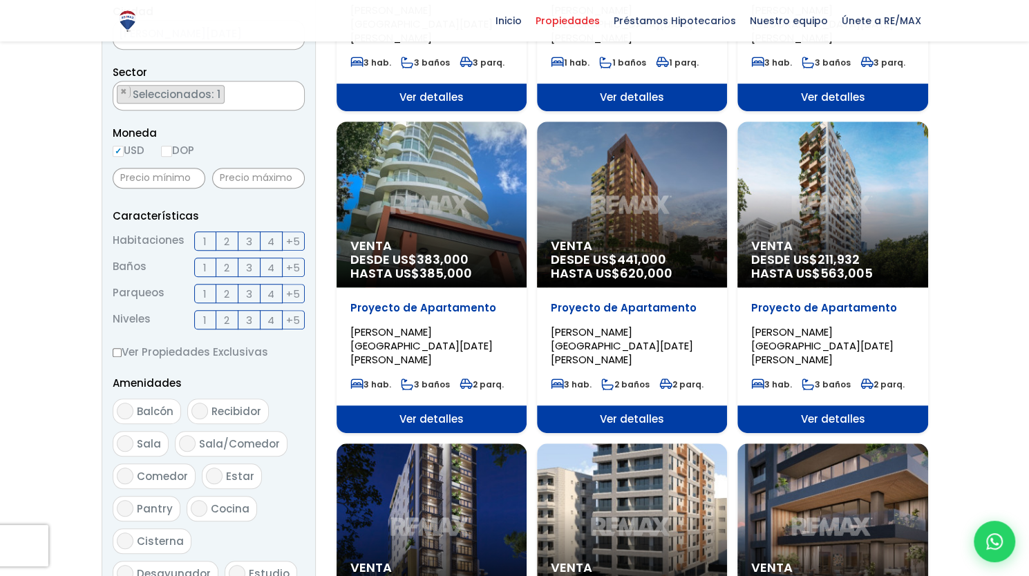
scroll to position [398, 0]
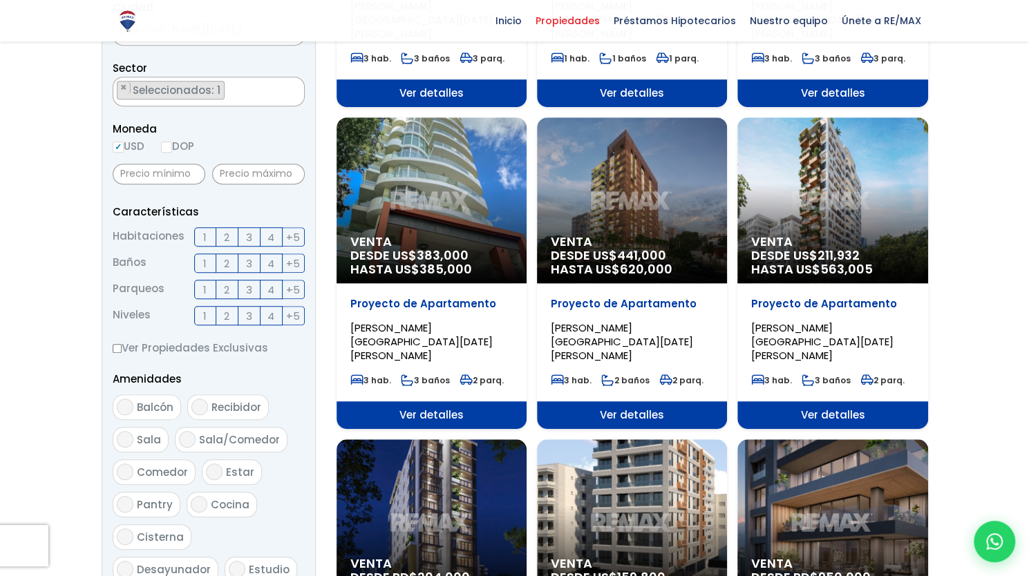
click at [802, 402] on span "Ver detalles" at bounding box center [832, 416] width 190 height 28
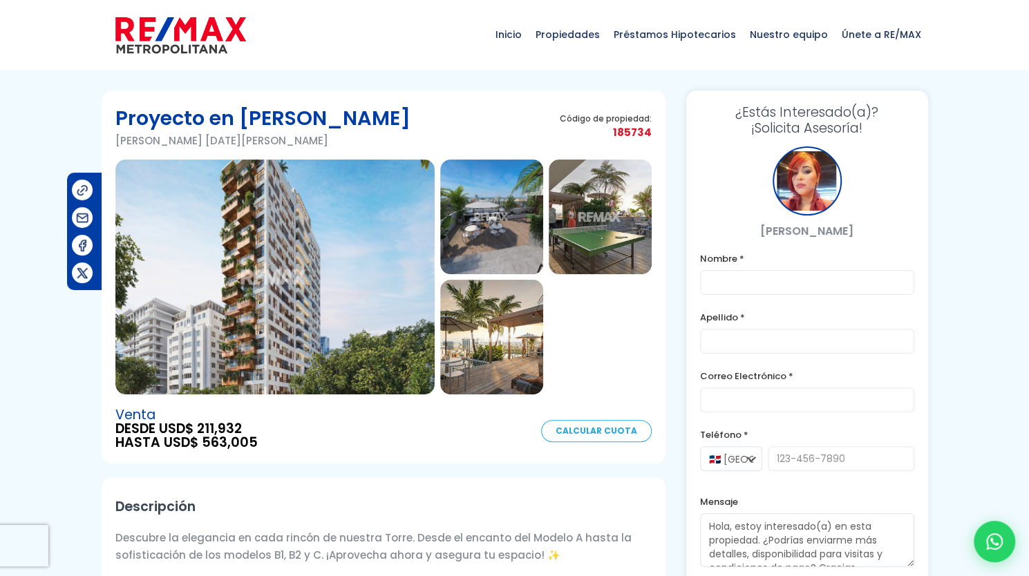
click at [337, 265] on img at bounding box center [274, 277] width 319 height 235
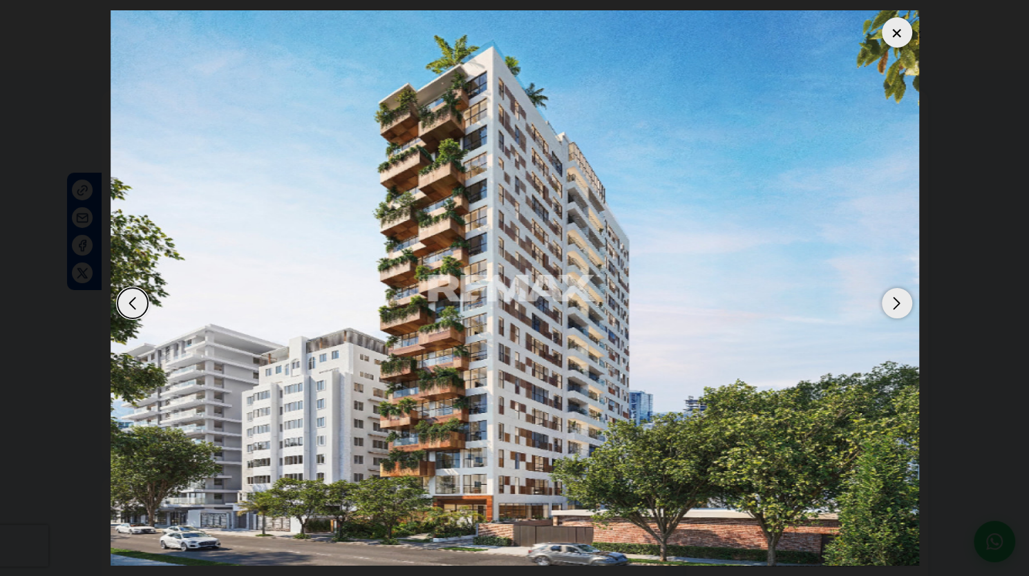
click at [889, 301] on div "Next slide" at bounding box center [897, 303] width 30 height 30
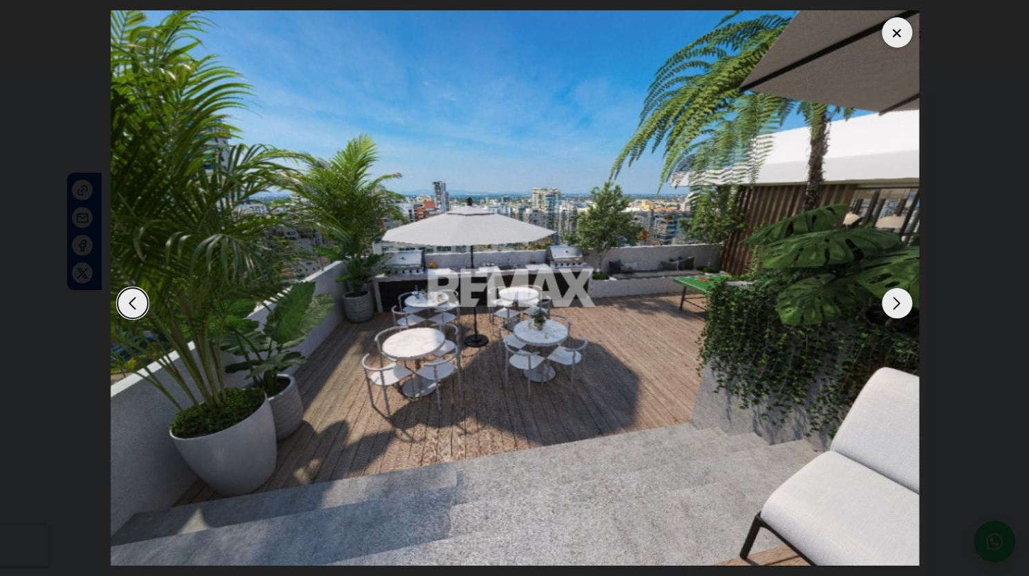
click at [889, 301] on div "Next slide" at bounding box center [897, 303] width 30 height 30
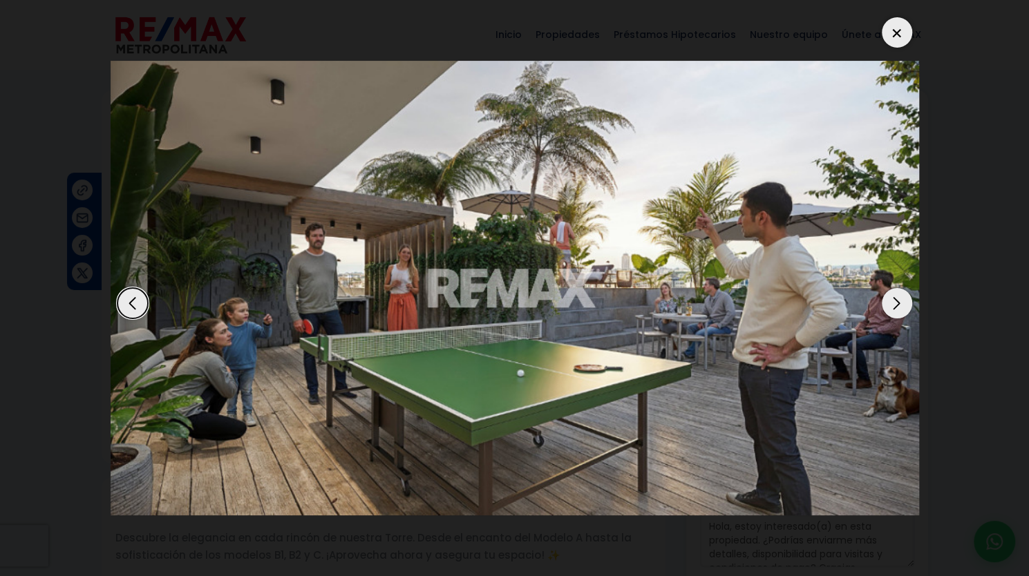
click at [889, 301] on div "Next slide" at bounding box center [897, 303] width 30 height 30
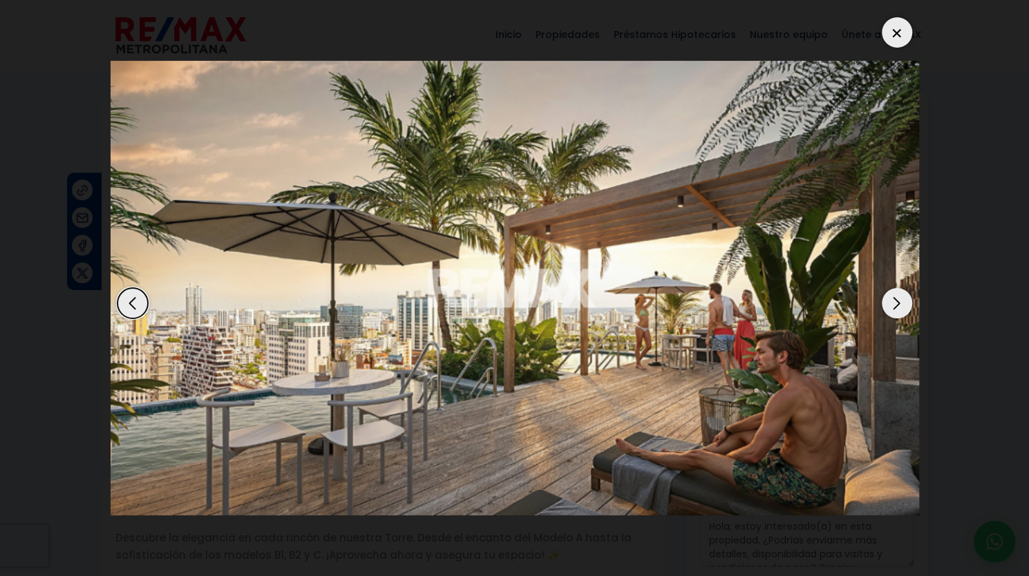
click at [889, 301] on div "Next slide" at bounding box center [897, 303] width 30 height 30
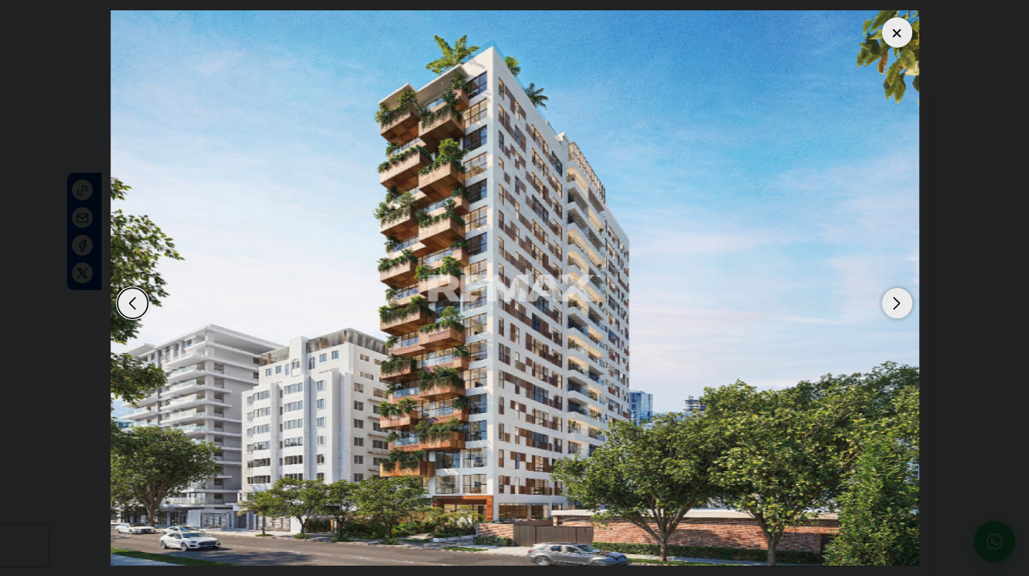
click at [889, 301] on div "Next slide" at bounding box center [897, 303] width 30 height 30
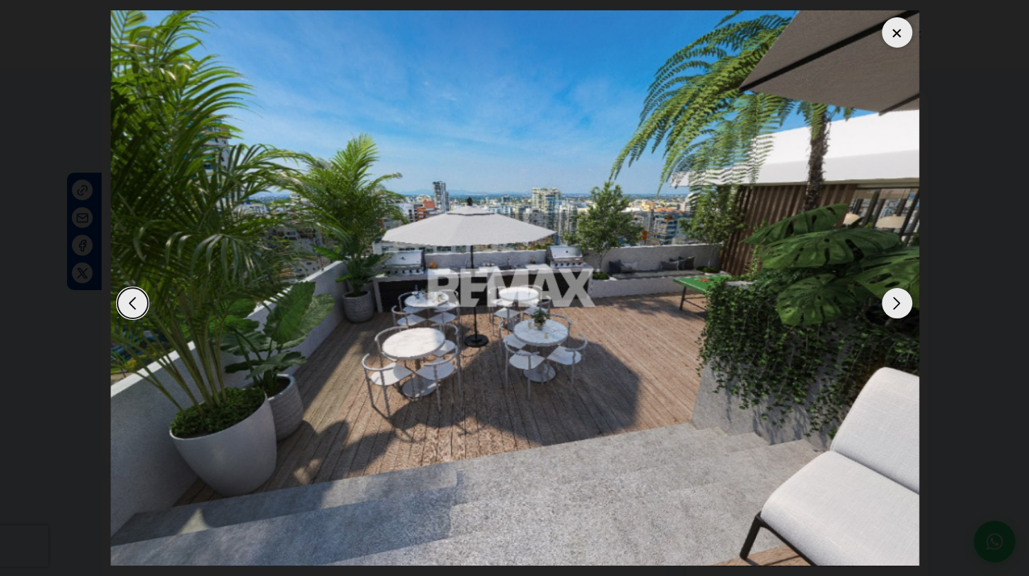
click at [890, 297] on div "Next slide" at bounding box center [897, 303] width 30 height 30
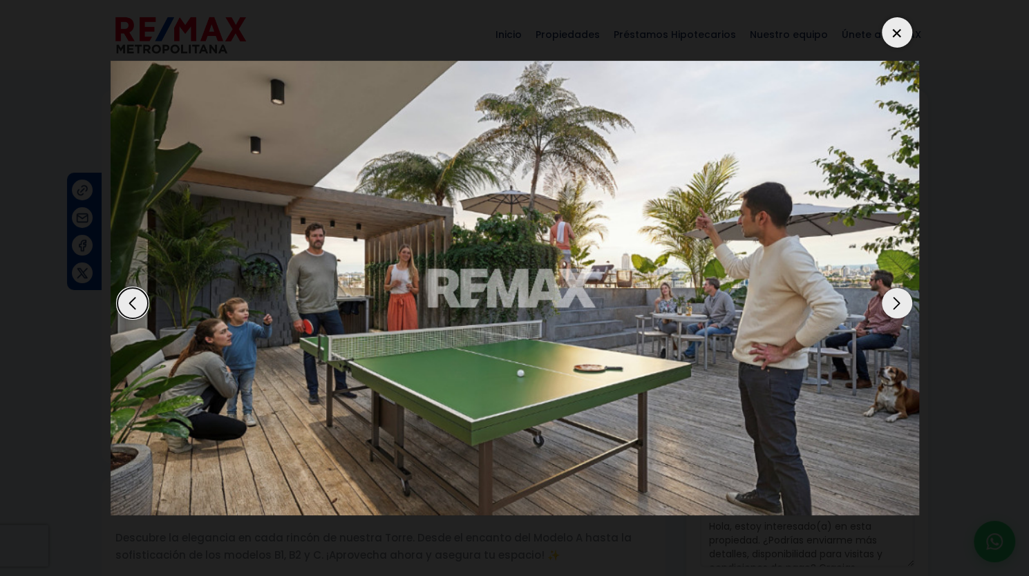
click at [892, 38] on div at bounding box center [897, 32] width 30 height 30
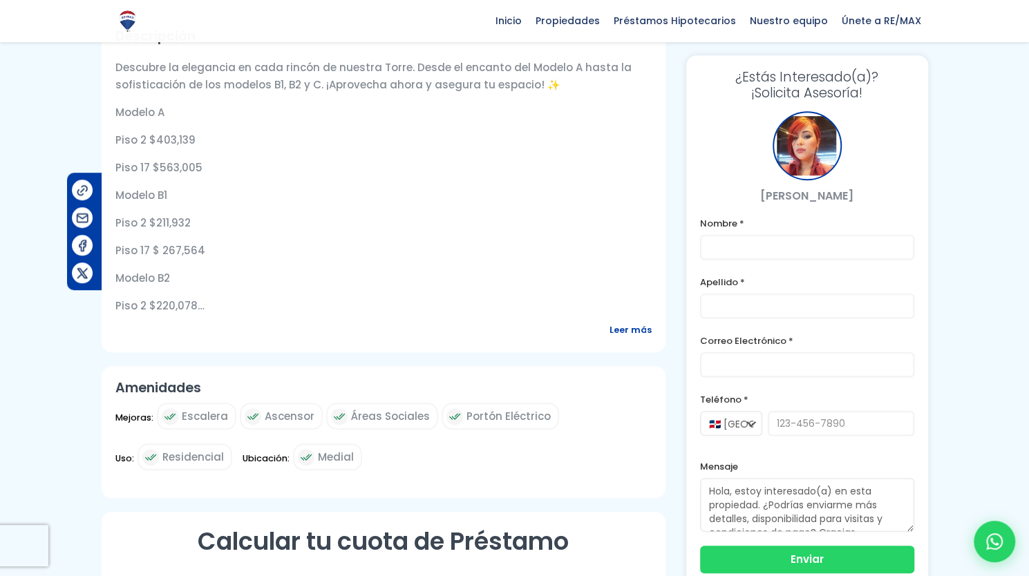
scroll to position [471, 0]
click at [626, 323] on span "Leer más" at bounding box center [631, 329] width 42 height 17
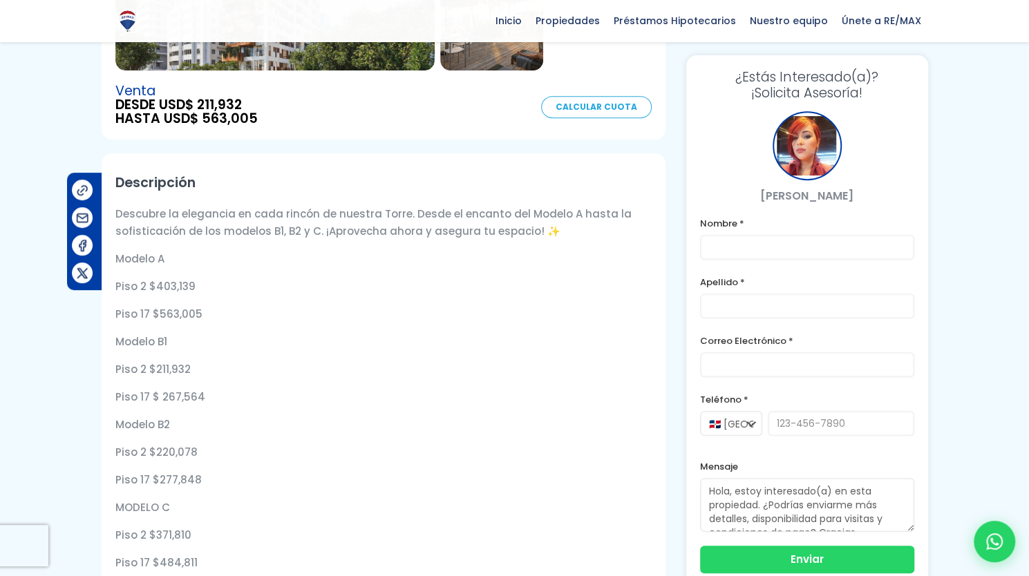
scroll to position [309, 0]
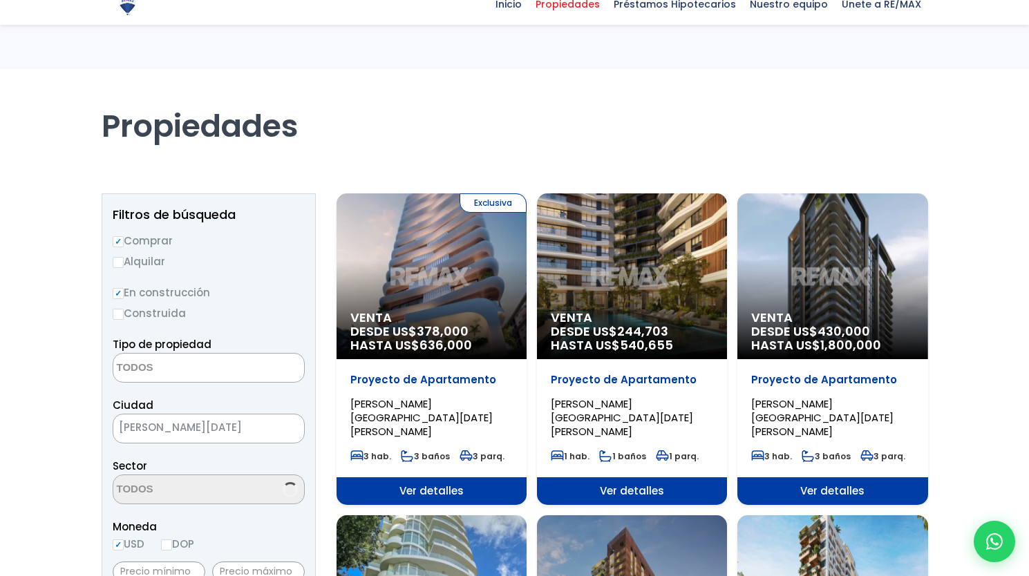
select select
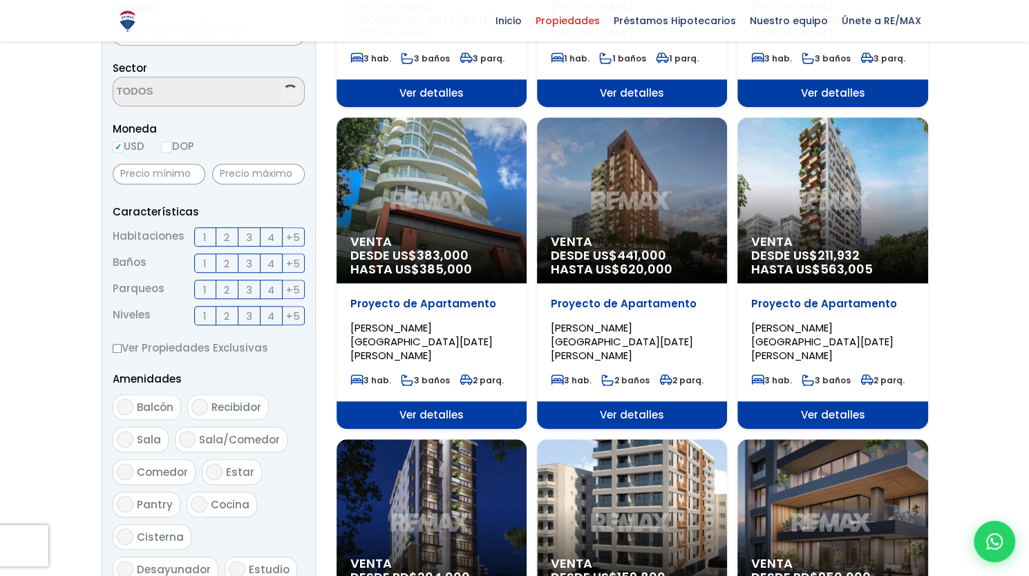
scroll to position [398, 0]
select select "156"
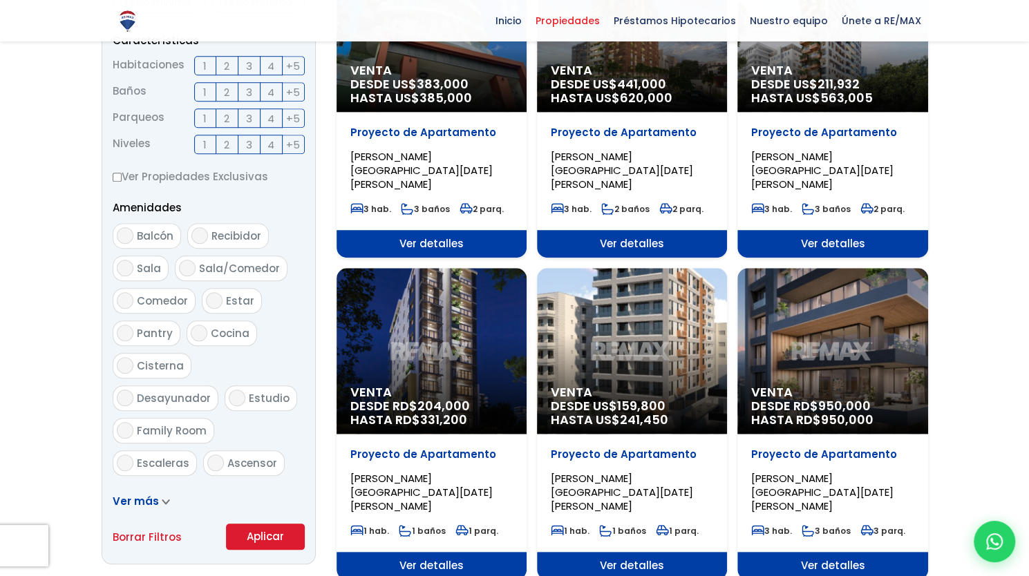
scroll to position [576, 0]
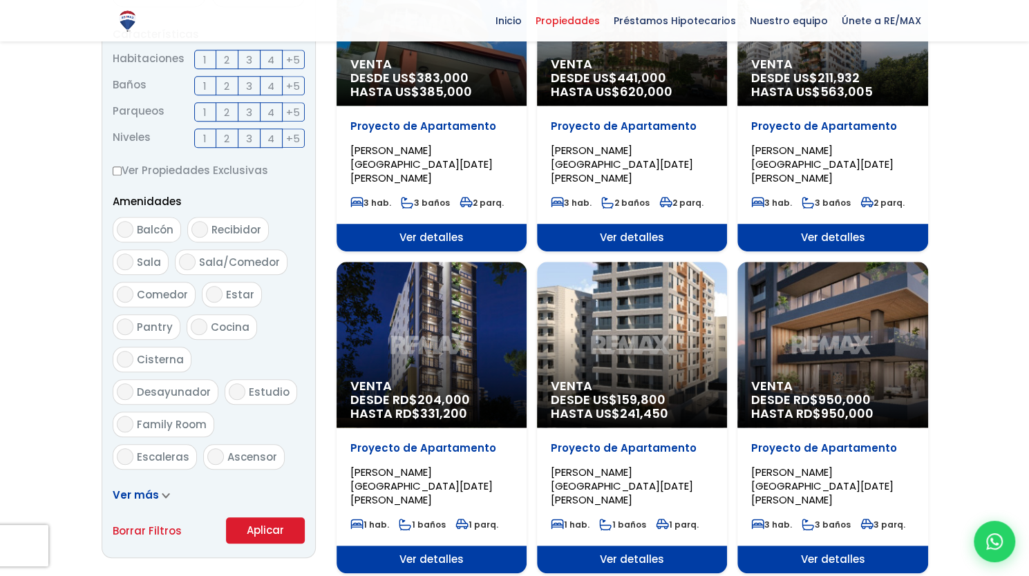
click at [402, 546] on span "Ver detalles" at bounding box center [432, 560] width 190 height 28
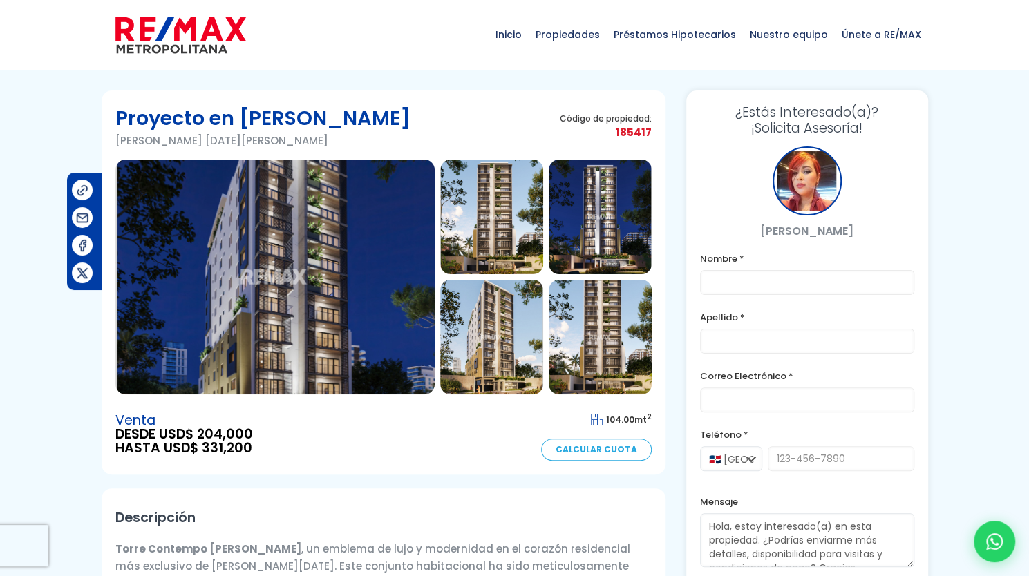
click at [339, 312] on img at bounding box center [274, 277] width 319 height 235
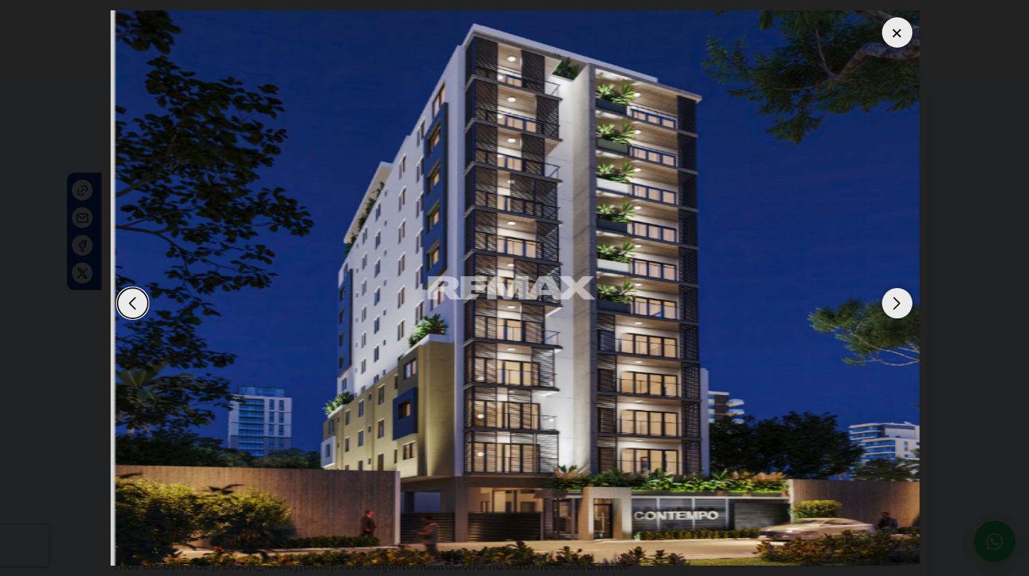
click at [889, 310] on div "Next slide" at bounding box center [897, 303] width 30 height 30
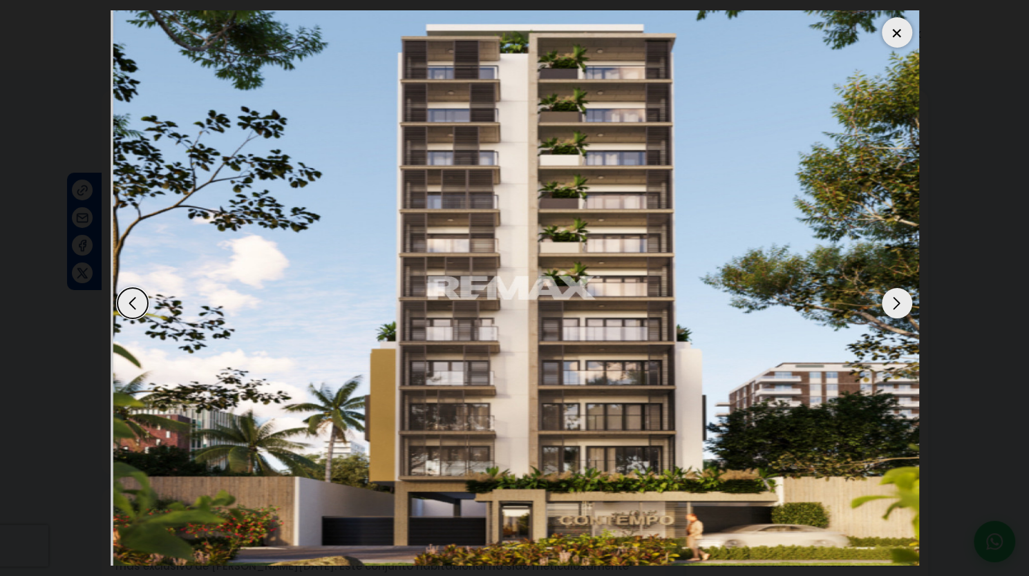
click at [889, 310] on div "Next slide" at bounding box center [897, 303] width 30 height 30
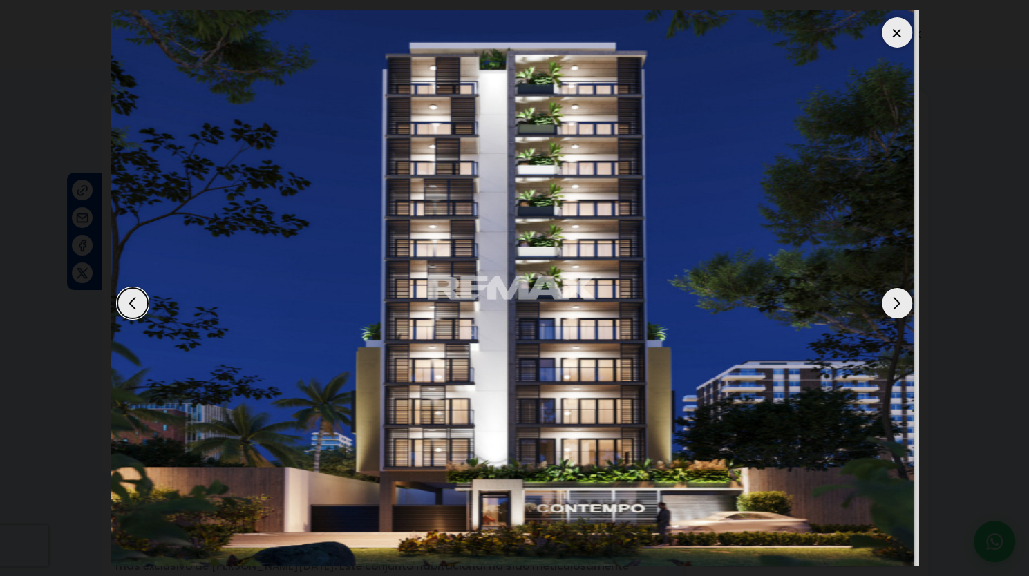
click at [889, 310] on div "Next slide" at bounding box center [897, 303] width 30 height 30
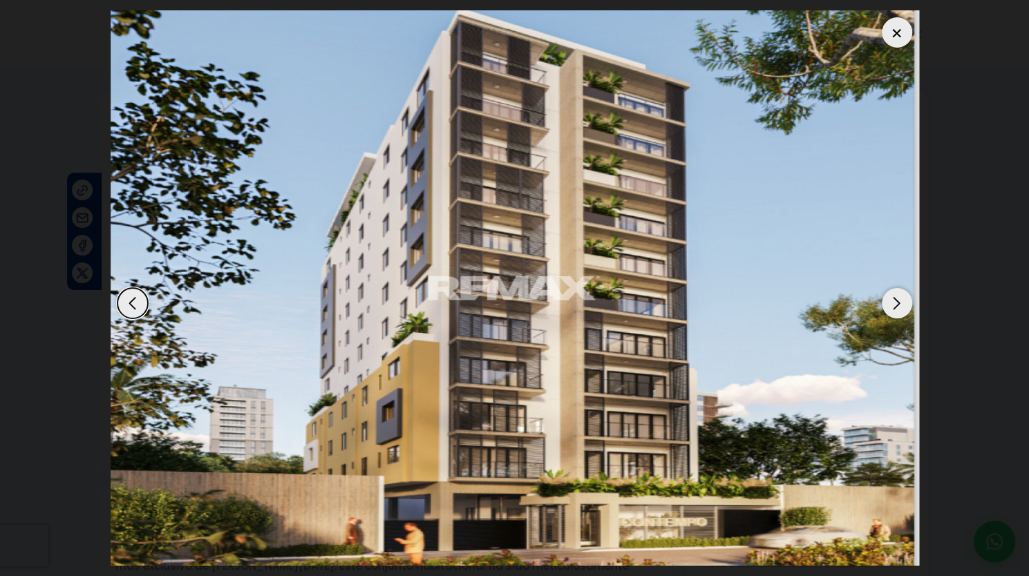
click at [889, 310] on div "Next slide" at bounding box center [897, 303] width 30 height 30
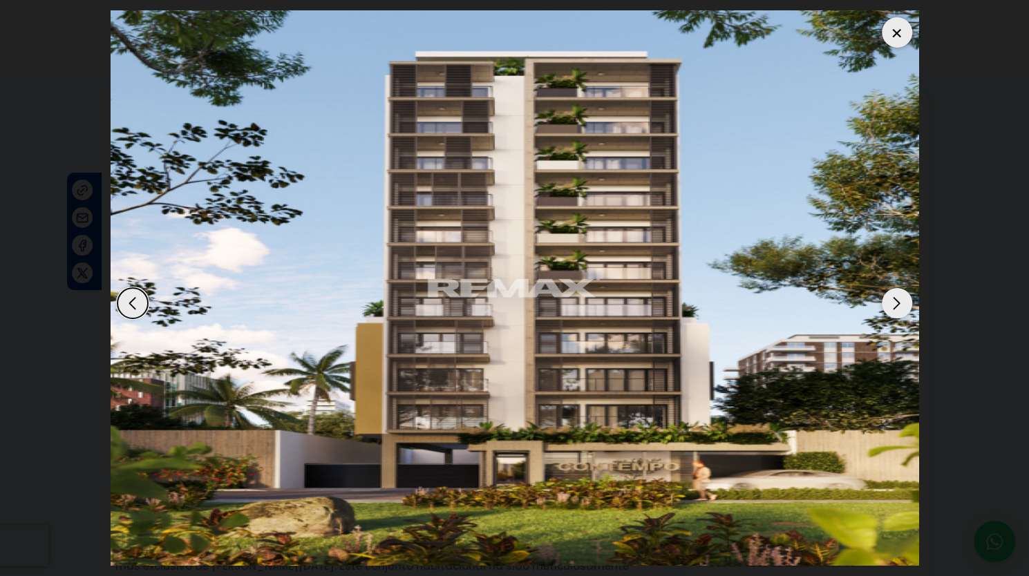
click at [889, 310] on div "Next slide" at bounding box center [897, 303] width 30 height 30
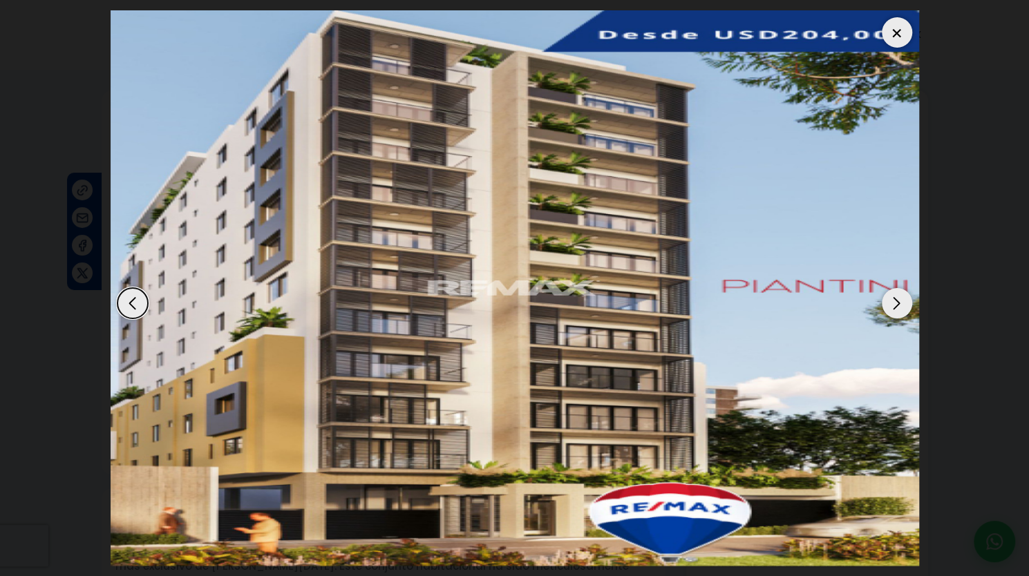
click at [889, 310] on div "Next slide" at bounding box center [897, 303] width 30 height 30
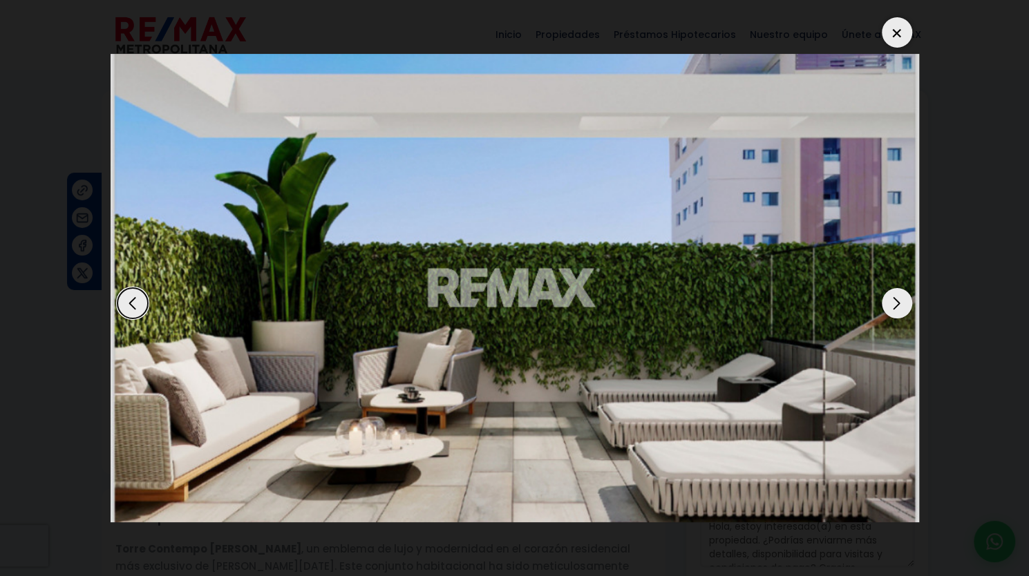
click at [889, 310] on div "Next slide" at bounding box center [897, 303] width 30 height 30
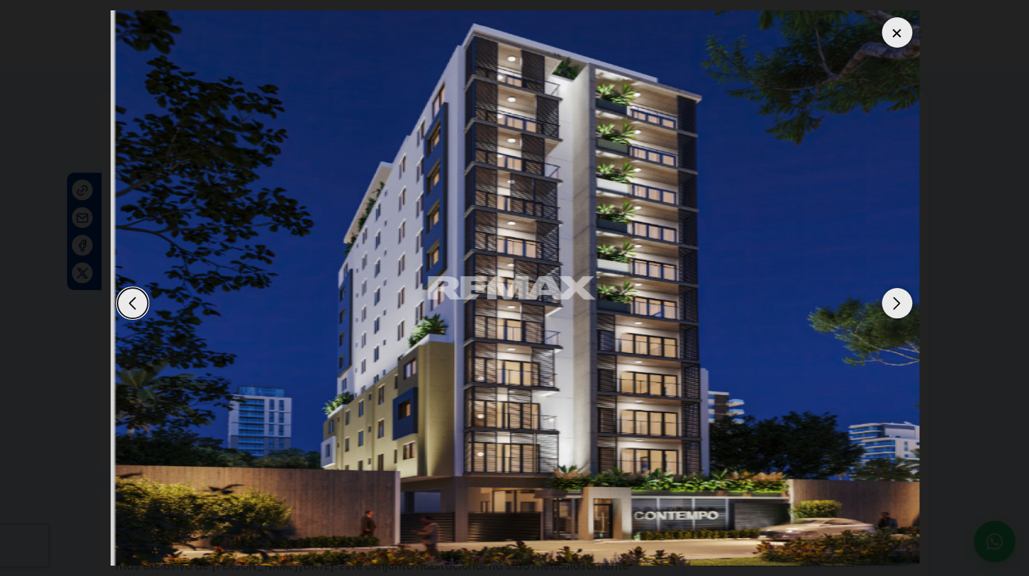
click at [889, 310] on div "Next slide" at bounding box center [897, 303] width 30 height 30
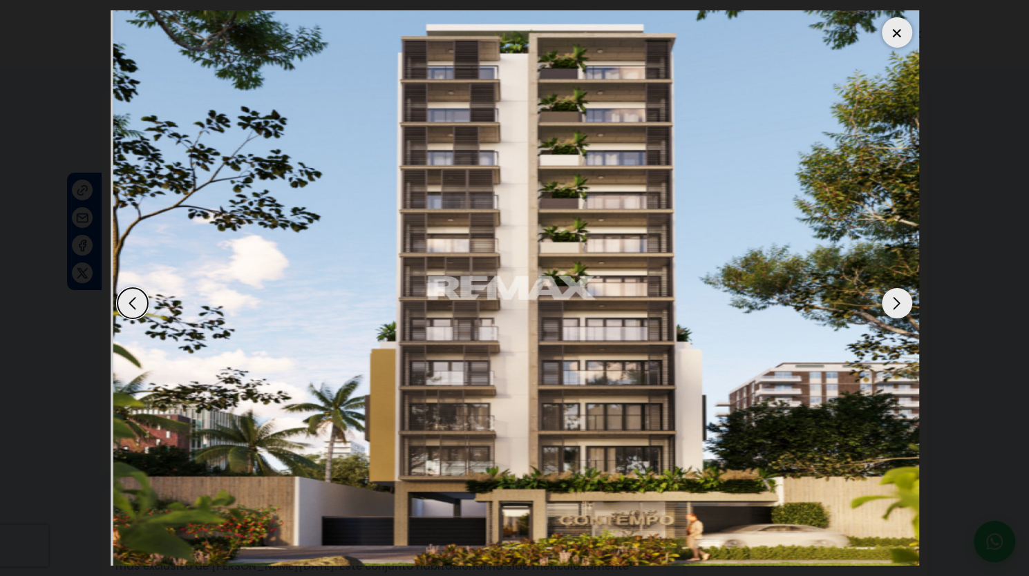
click at [889, 310] on div "Next slide" at bounding box center [897, 303] width 30 height 30
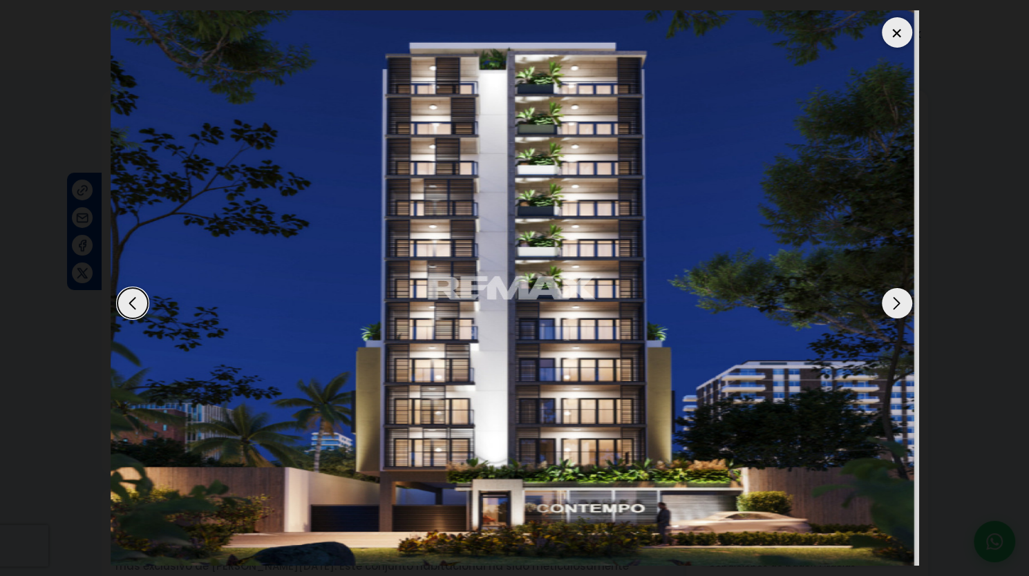
click at [889, 310] on div "Next slide" at bounding box center [897, 303] width 30 height 30
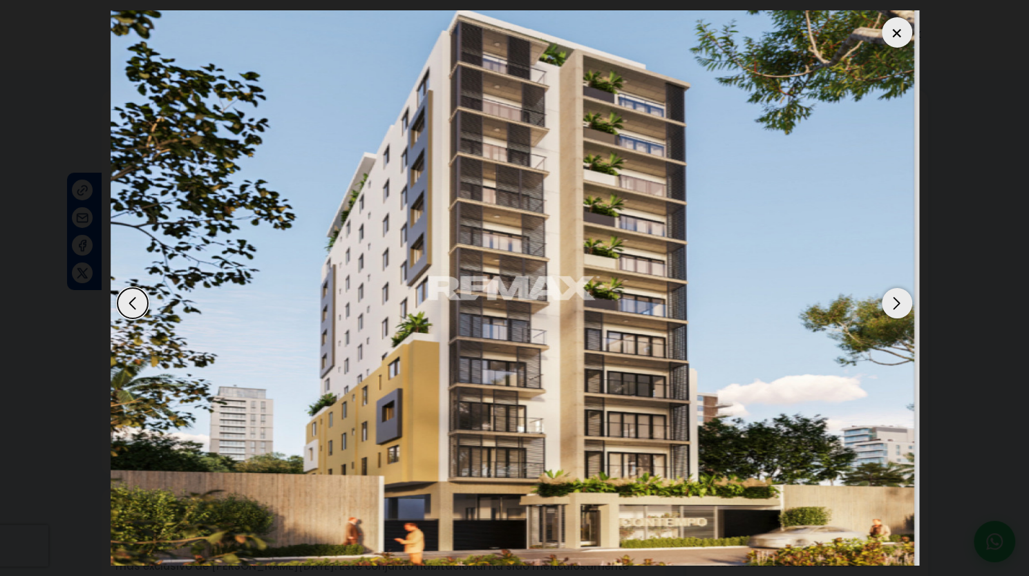
click at [892, 32] on div at bounding box center [897, 32] width 30 height 30
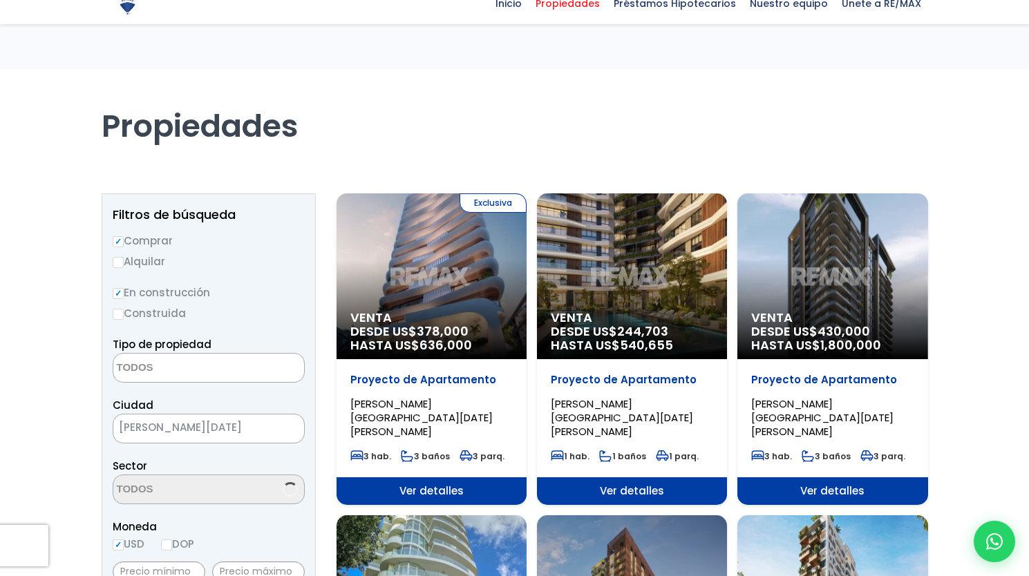
select select
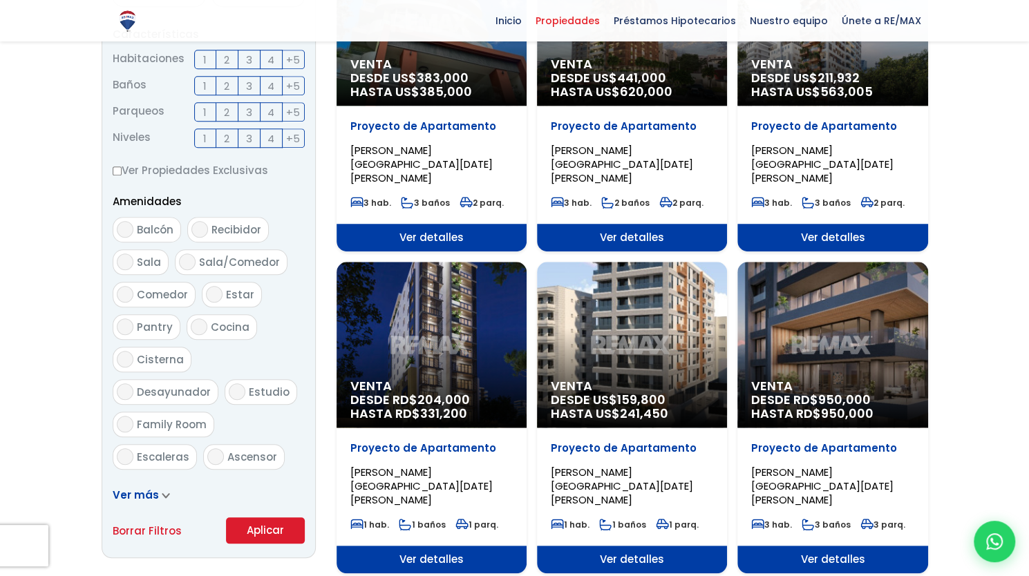
scroll to position [3070, 0]
select select "156"
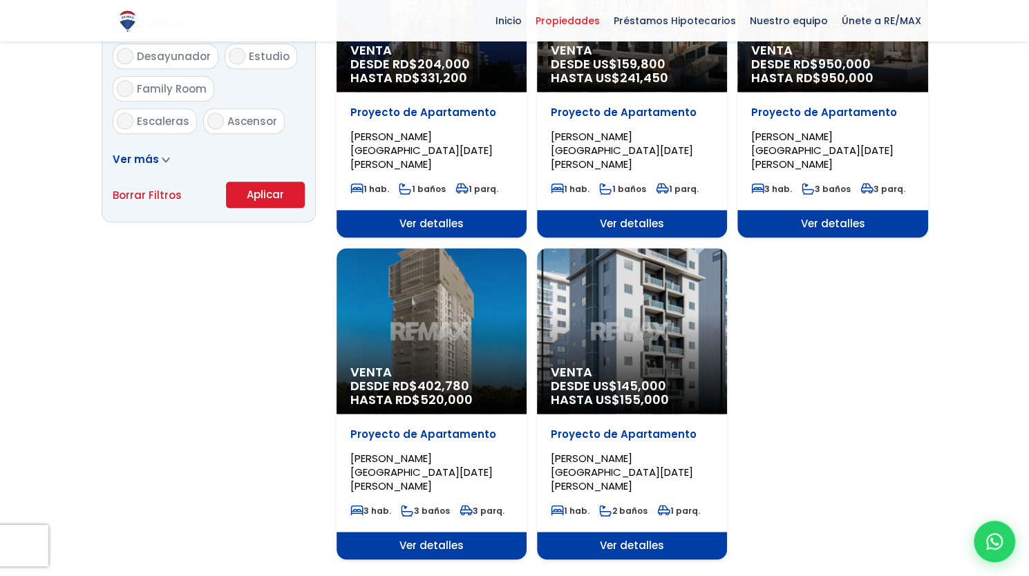
scroll to position [912, 0]
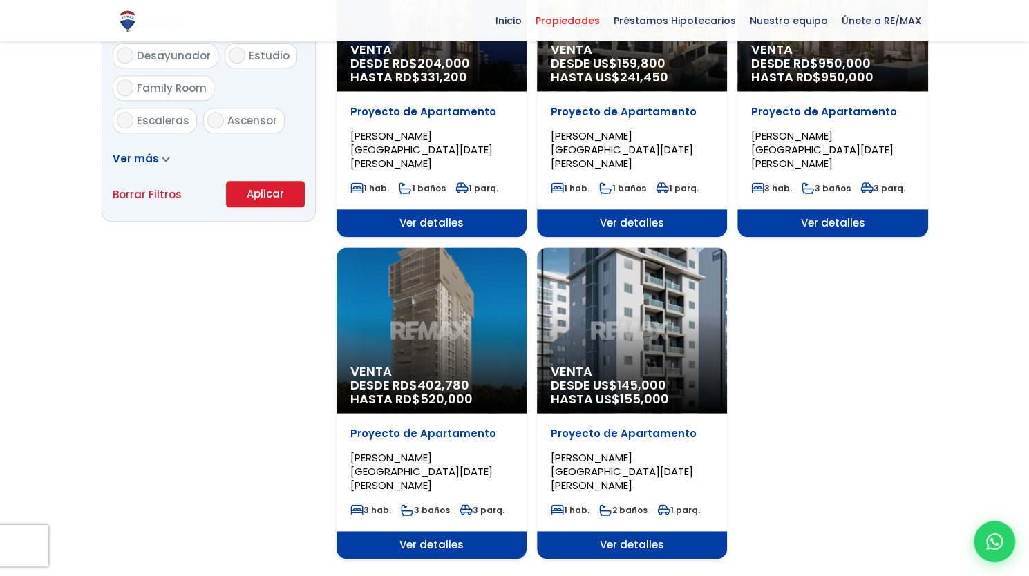
click at [646, 295] on div "Venta DESDE US$ 145,000 HASTA US$ 155,000" at bounding box center [632, 330] width 190 height 166
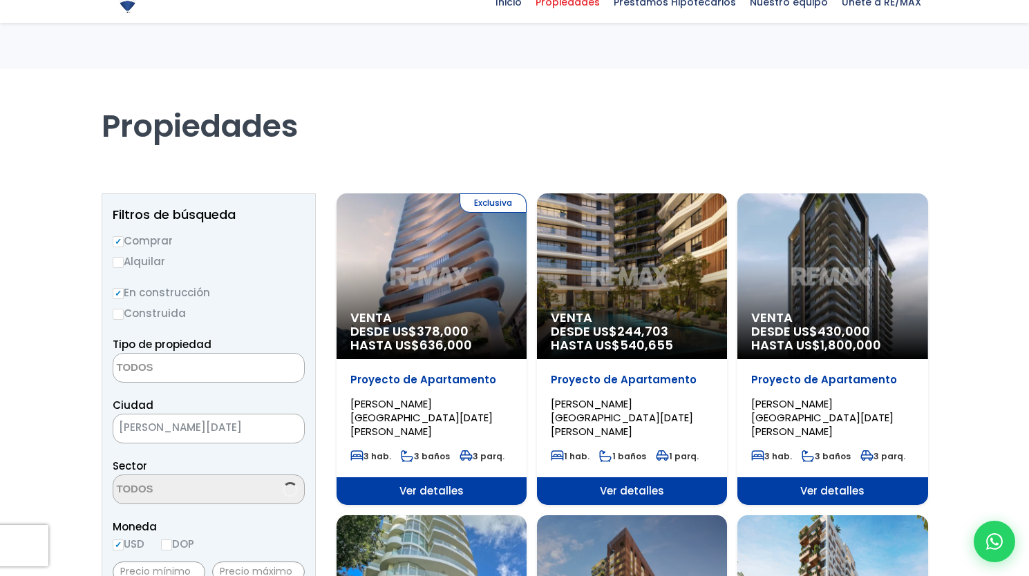
select select
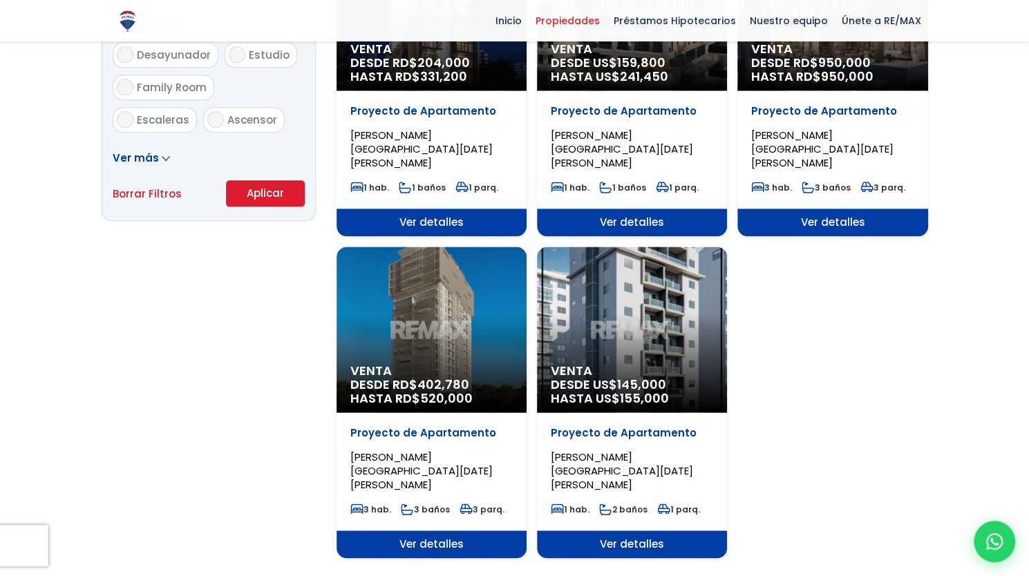
scroll to position [912, 0]
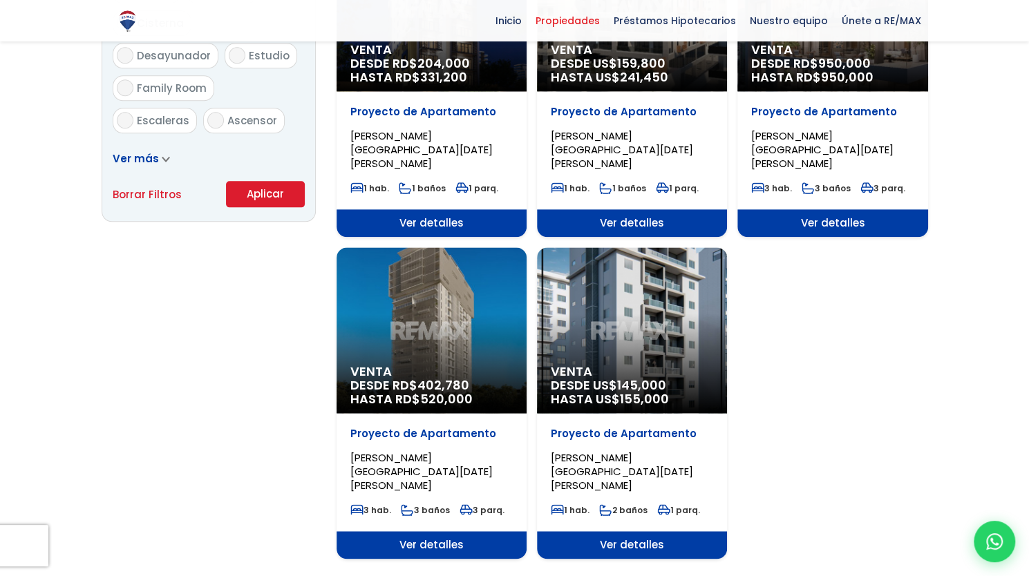
select select "156"
